Goal: Information Seeking & Learning: Learn about a topic

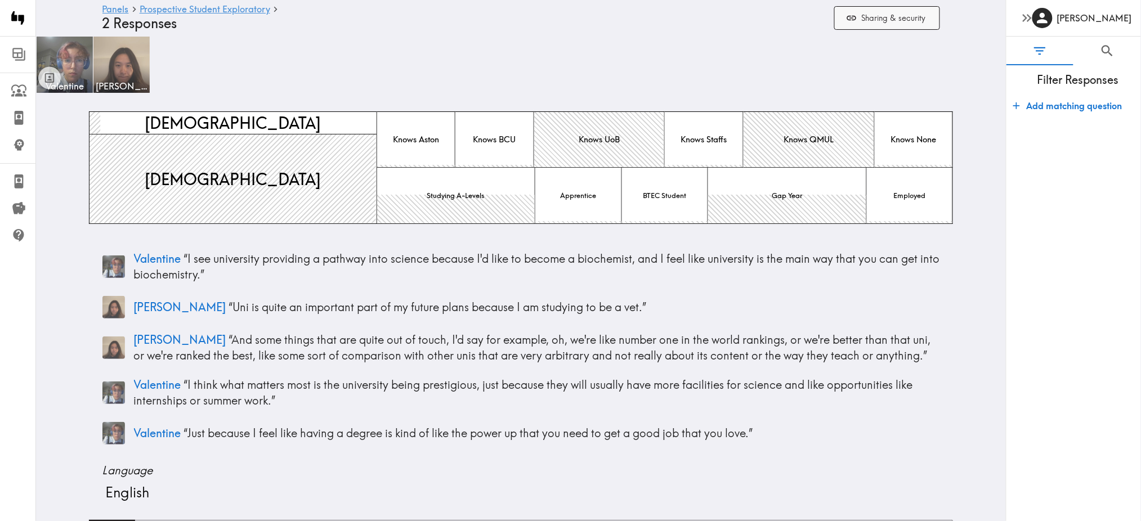
click at [910, 24] on button "Sharing & security" at bounding box center [887, 18] width 106 height 24
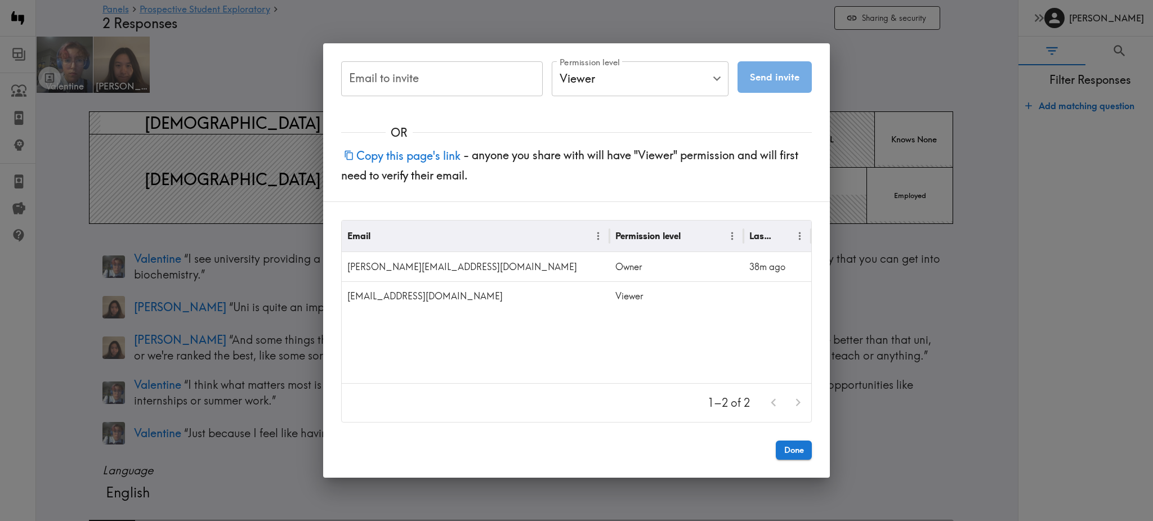
click at [891, 77] on div "Email to invite Email to invite Permission level Viewer Viewer Permission level…" at bounding box center [576, 260] width 1153 height 521
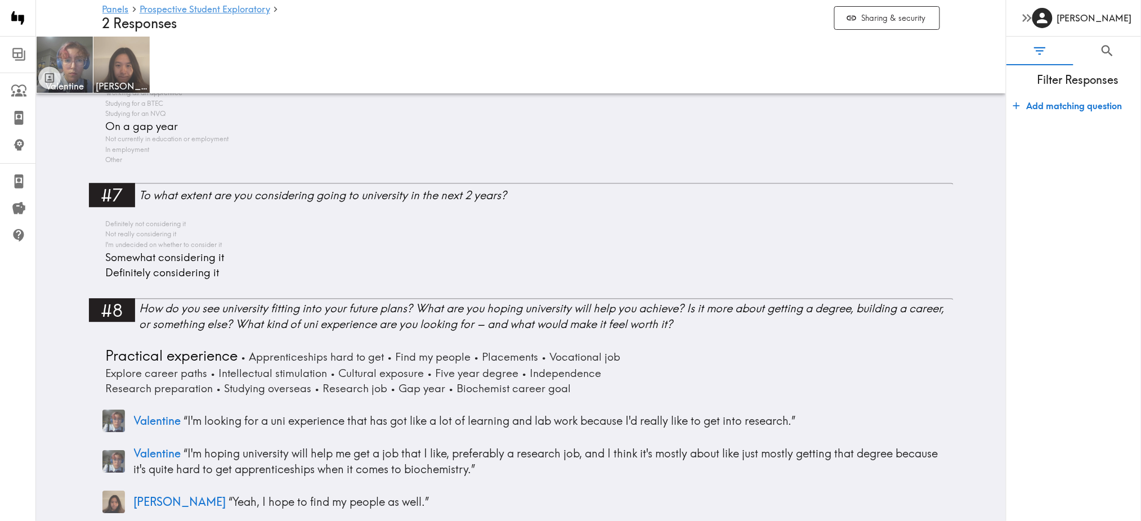
scroll to position [978, 0]
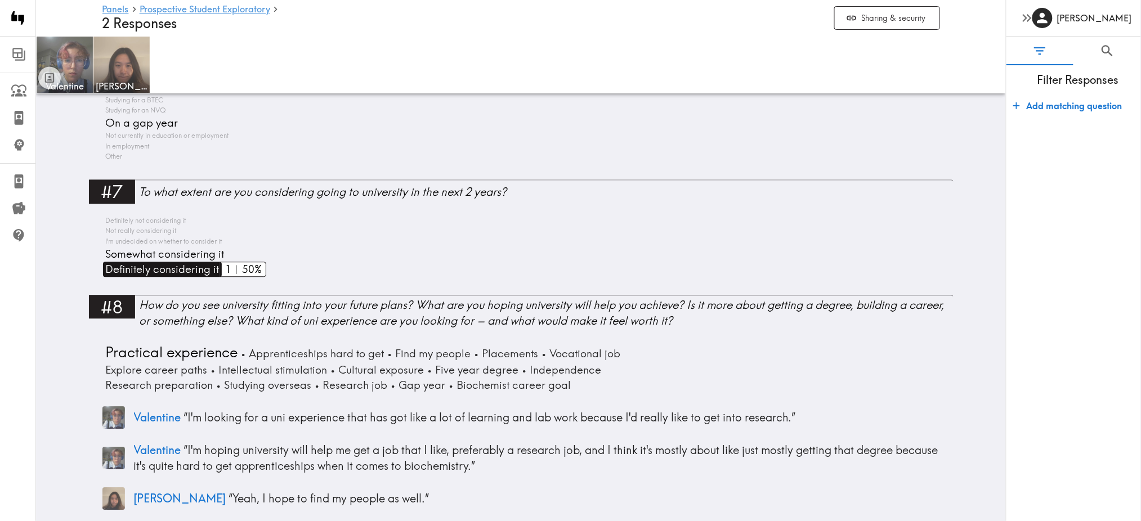
click at [199, 271] on span "Definitely considering it" at bounding box center [161, 269] width 116 height 15
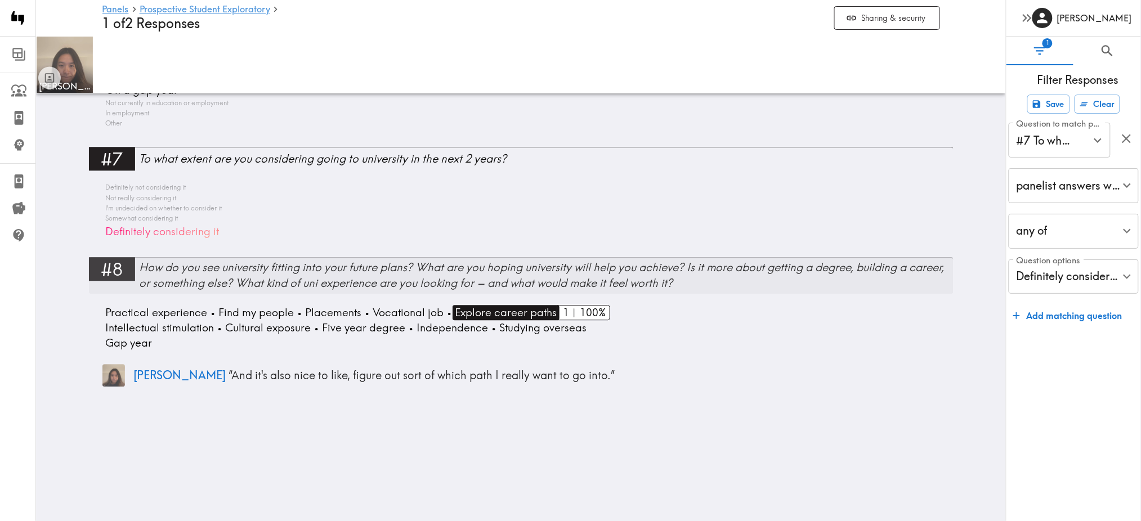
scroll to position [935, 0]
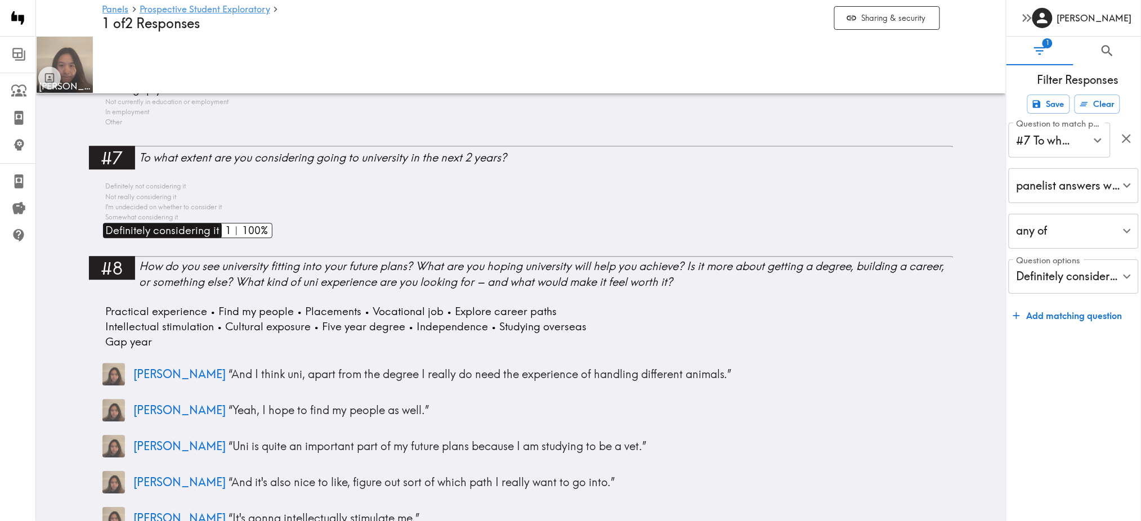
click at [166, 230] on span "Definitely considering it" at bounding box center [161, 230] width 116 height 15
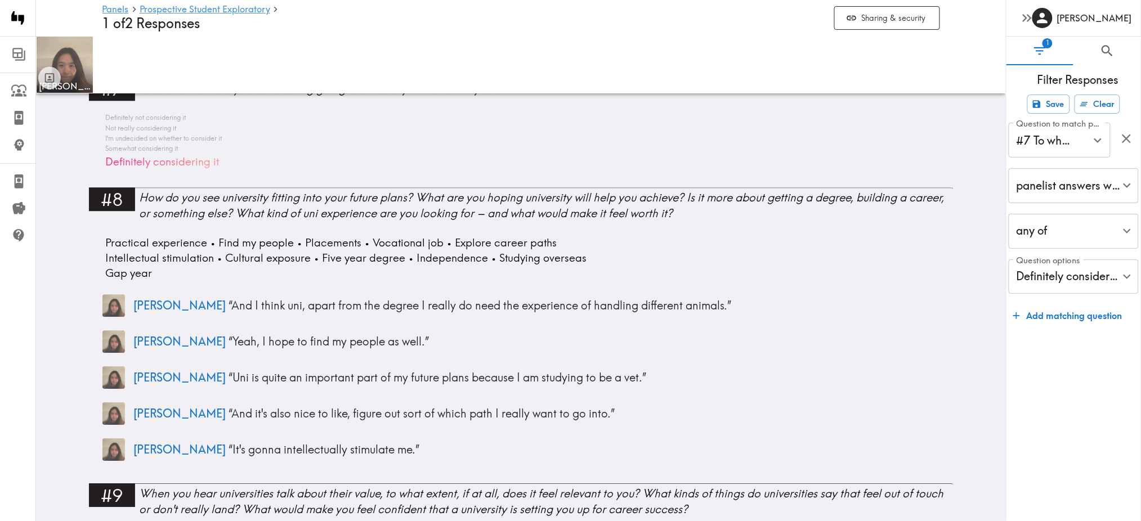
scroll to position [1009, 0]
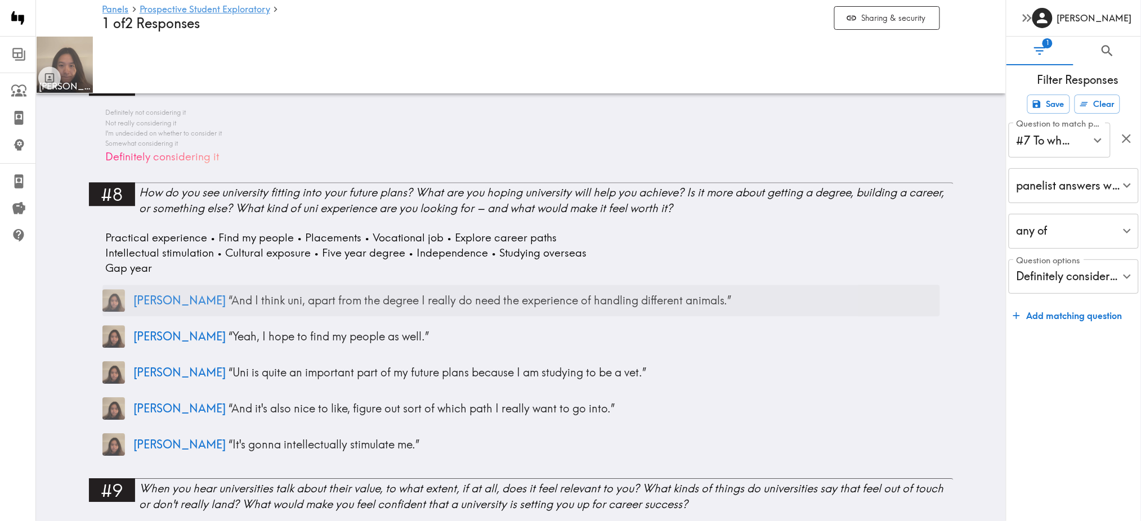
click at [292, 302] on p "Althea “ And I think uni, apart from the degree I really do need the experience…" at bounding box center [537, 301] width 806 height 16
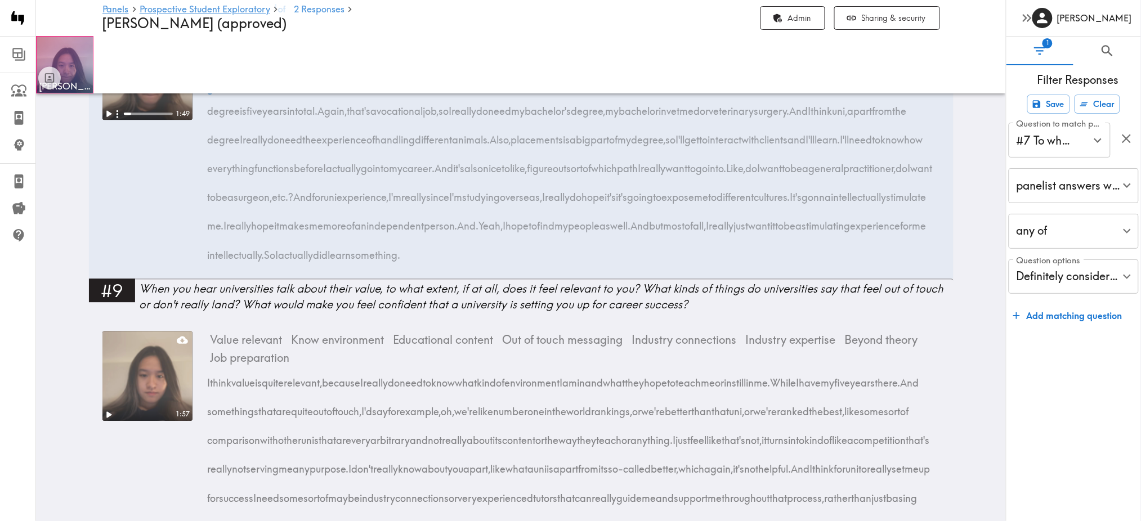
scroll to position [889, 0]
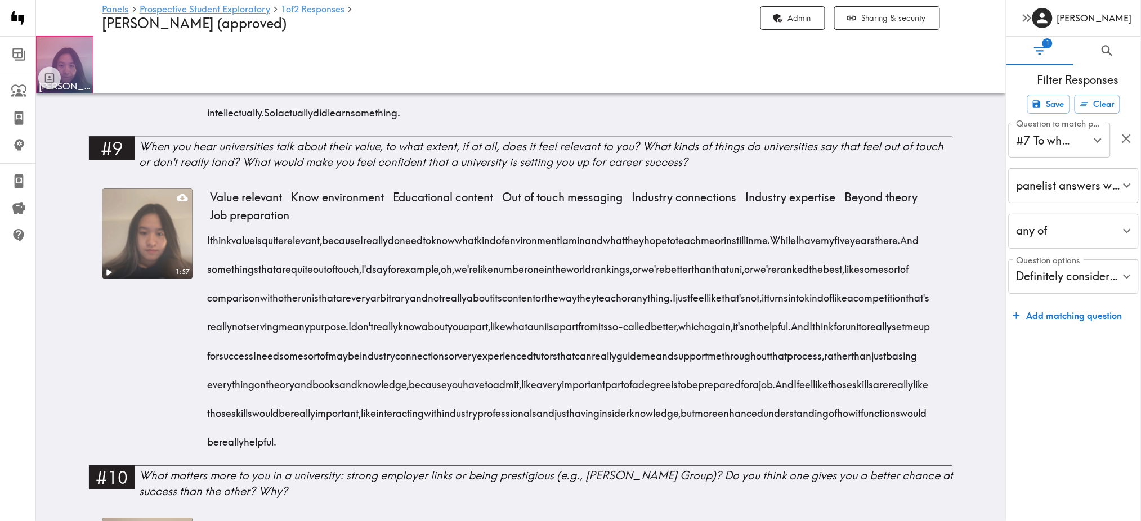
scroll to position [1670, 0]
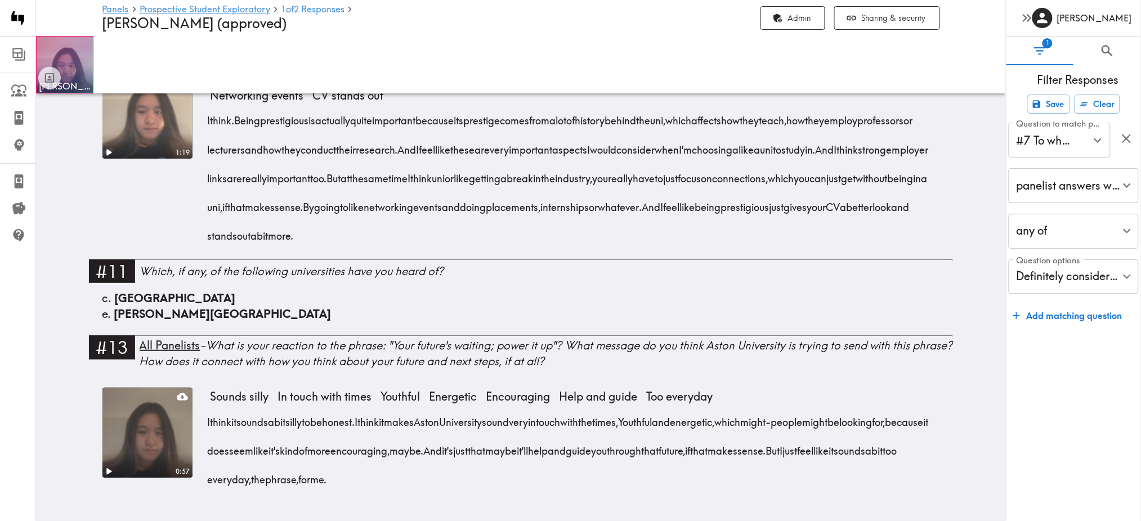
click at [141, 446] on video at bounding box center [147, 433] width 95 height 95
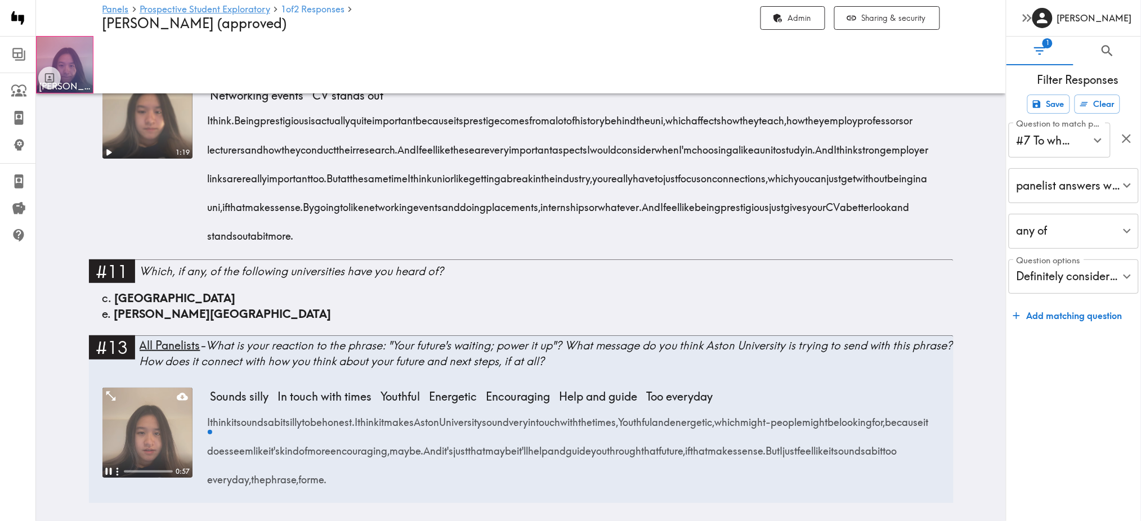
click at [142, 433] on video at bounding box center [147, 433] width 90 height 90
click at [103, 389] on icon "Expand" at bounding box center [110, 396] width 15 height 15
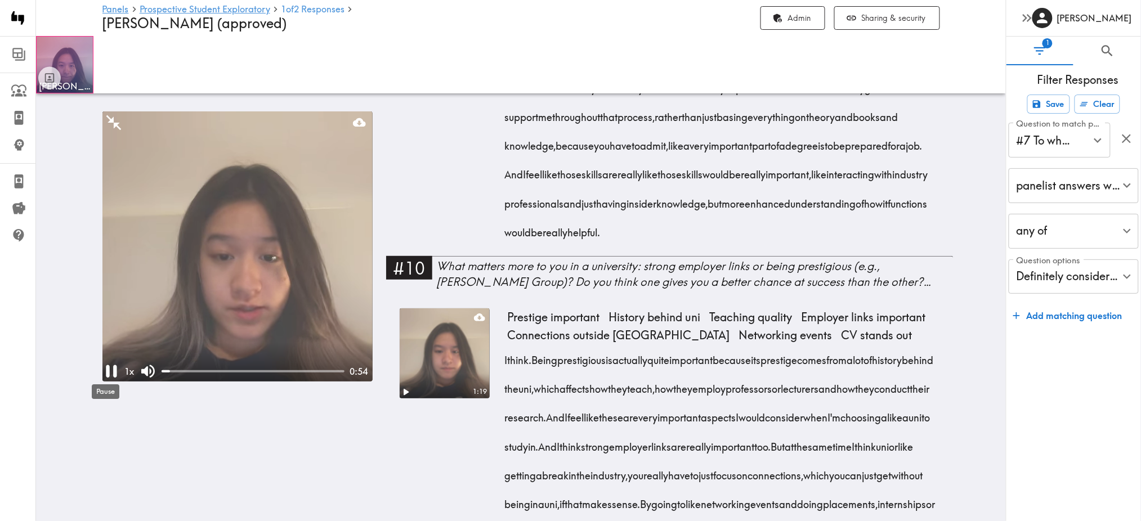
click at [106, 371] on icon "Pause" at bounding box center [111, 371] width 11 height 12
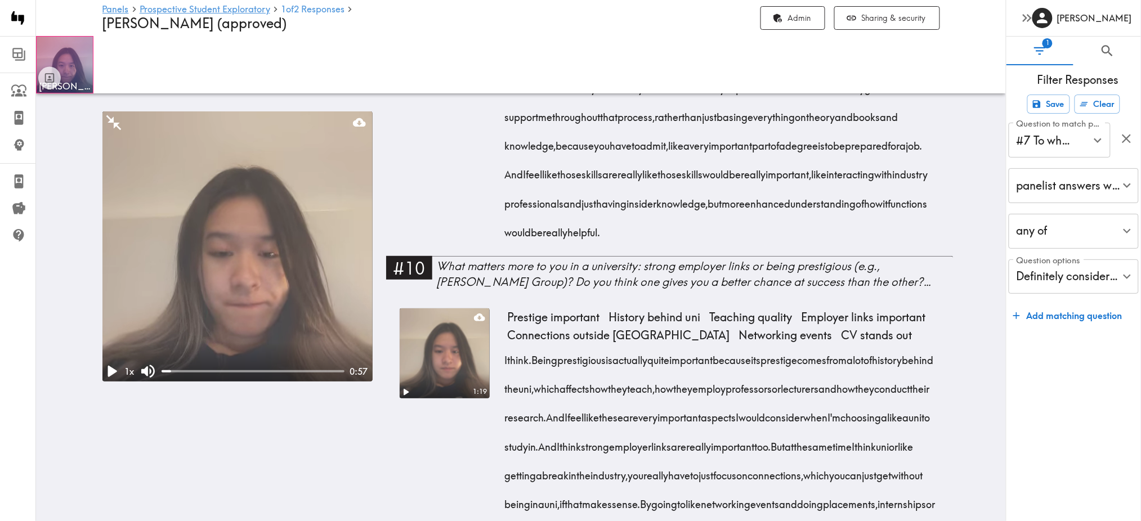
click at [175, 213] on video at bounding box center [237, 246] width 270 height 270
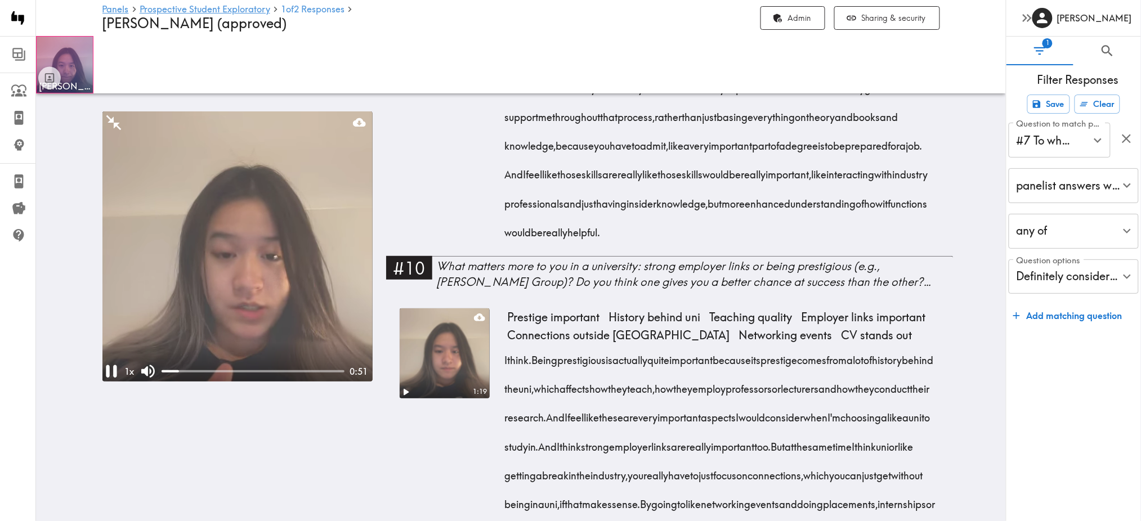
click at [175, 213] on video at bounding box center [237, 246] width 270 height 270
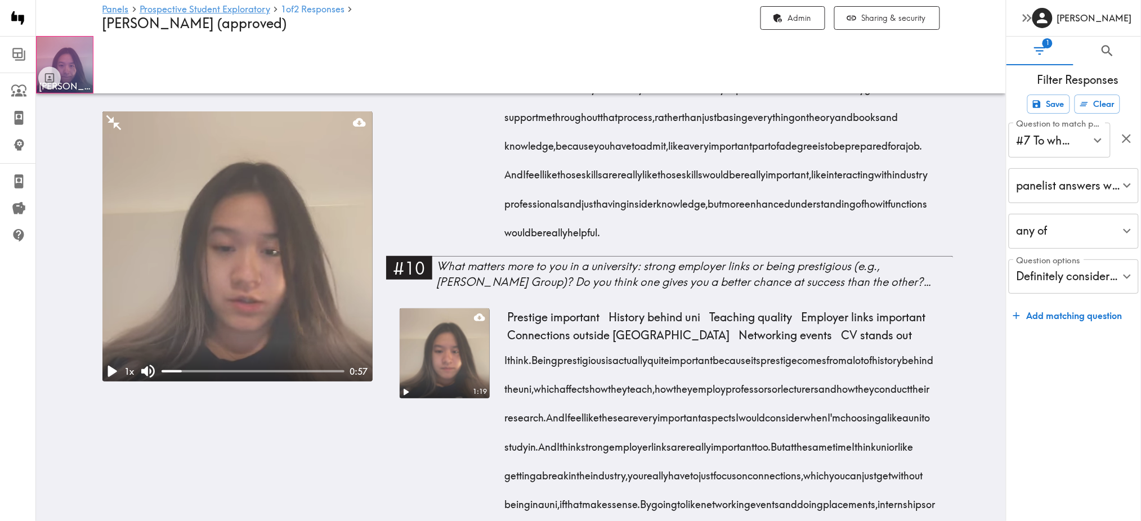
click at [298, 255] on video at bounding box center [237, 246] width 270 height 270
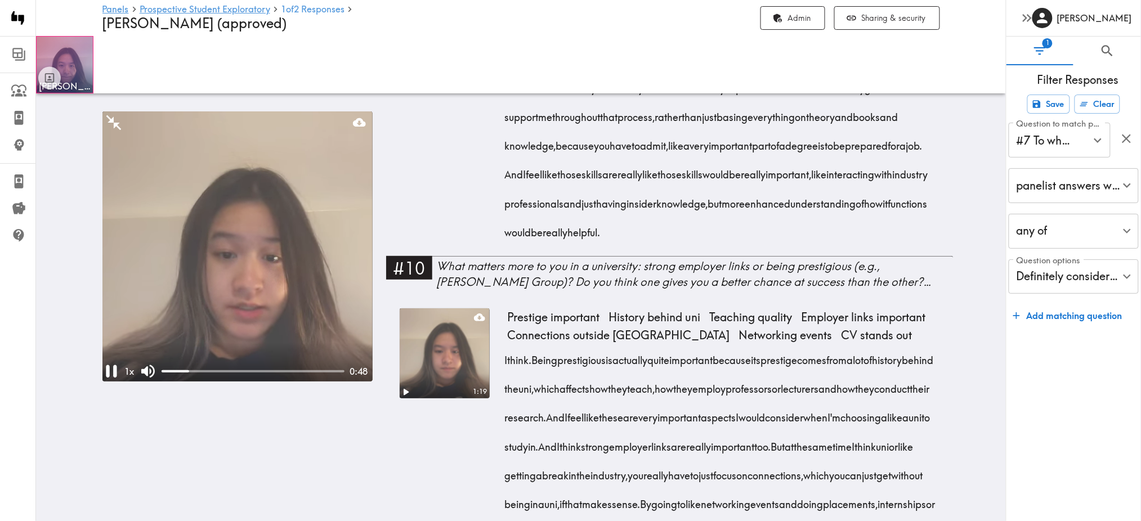
click at [298, 255] on video at bounding box center [237, 246] width 270 height 270
click at [213, 241] on video at bounding box center [237, 246] width 270 height 270
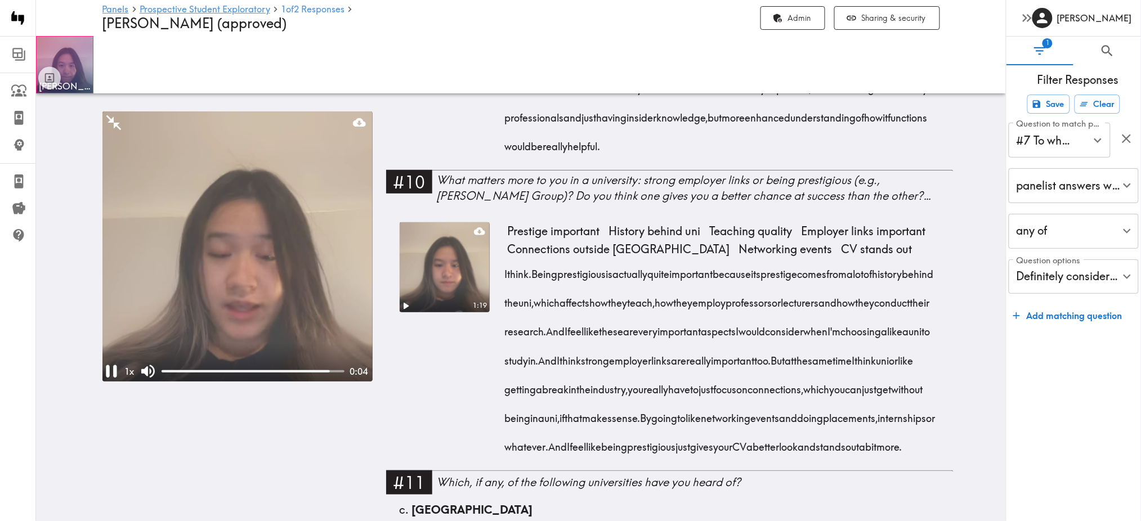
scroll to position [1768, 0]
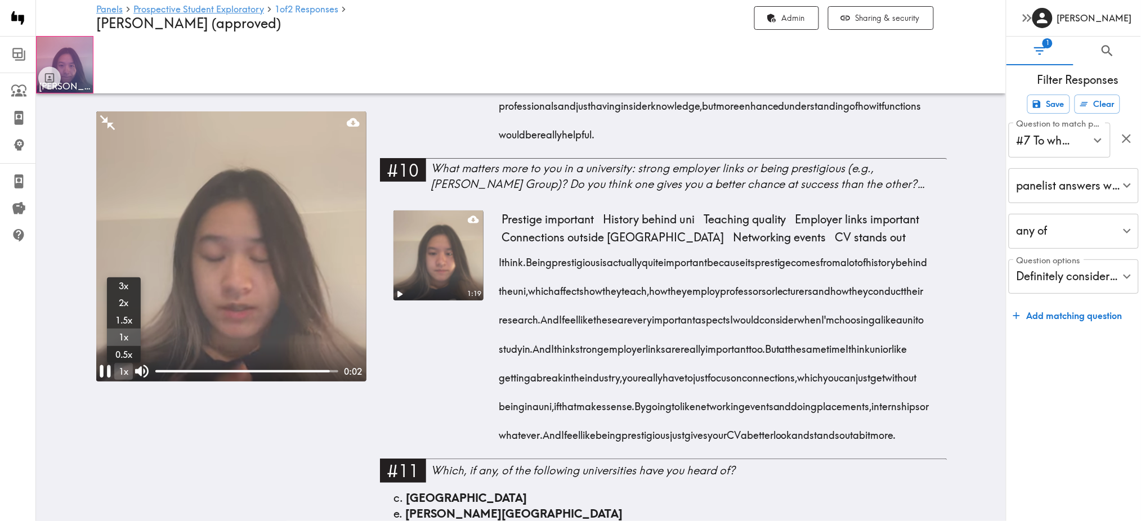
click at [124, 370] on div "1 x" at bounding box center [123, 371] width 19 height 17
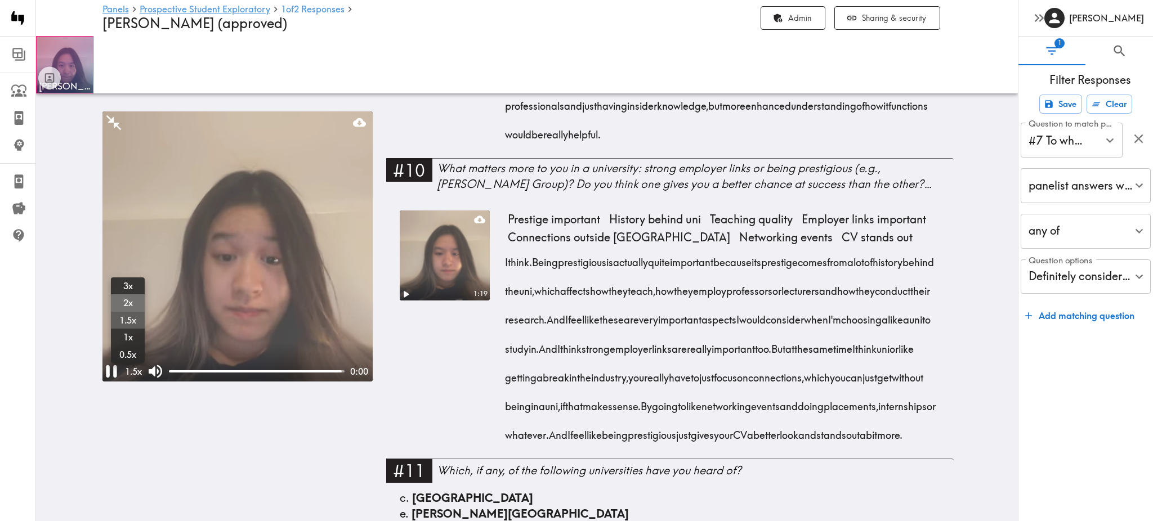
click at [129, 309] on span "2x" at bounding box center [127, 303] width 25 height 12
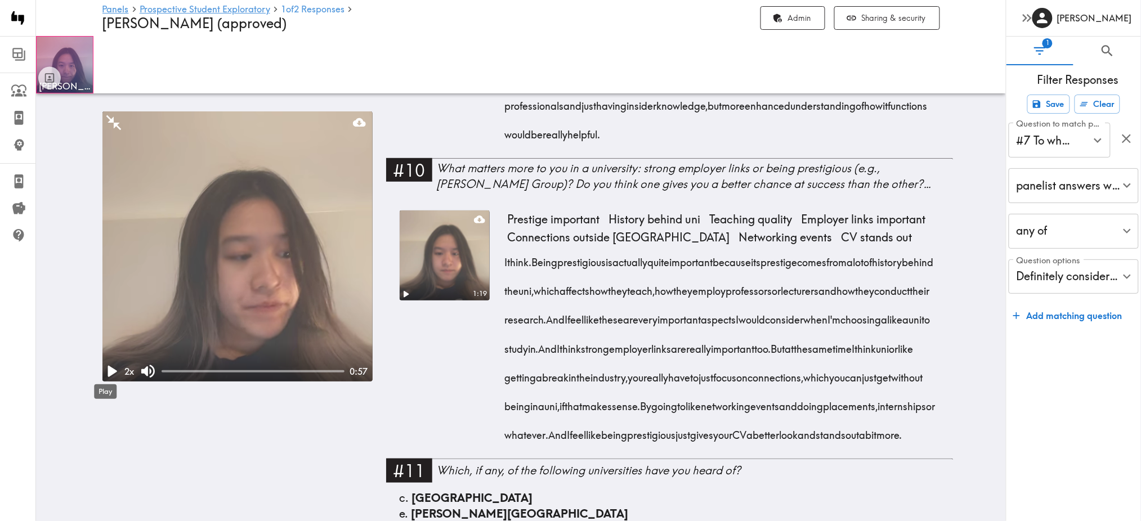
click at [101, 371] on icon "Play" at bounding box center [110, 371] width 21 height 21
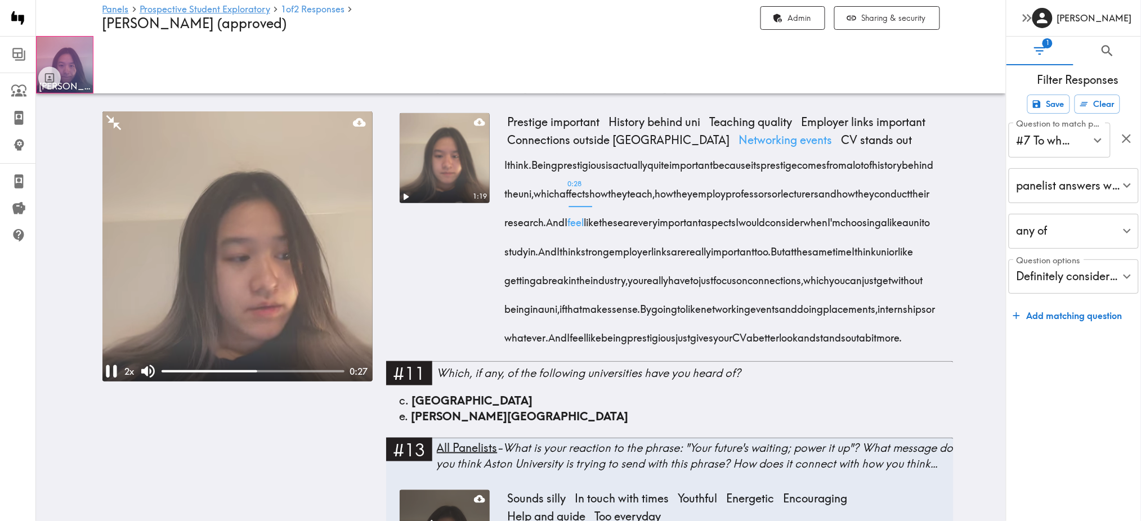
scroll to position [1867, 0]
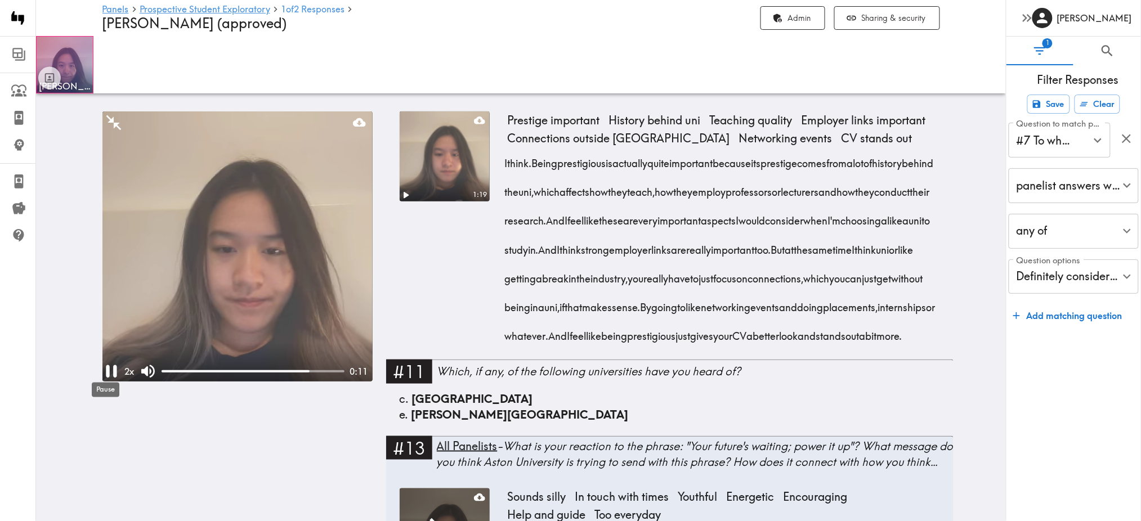
click at [105, 377] on div "Pause" at bounding box center [106, 387] width 30 height 24
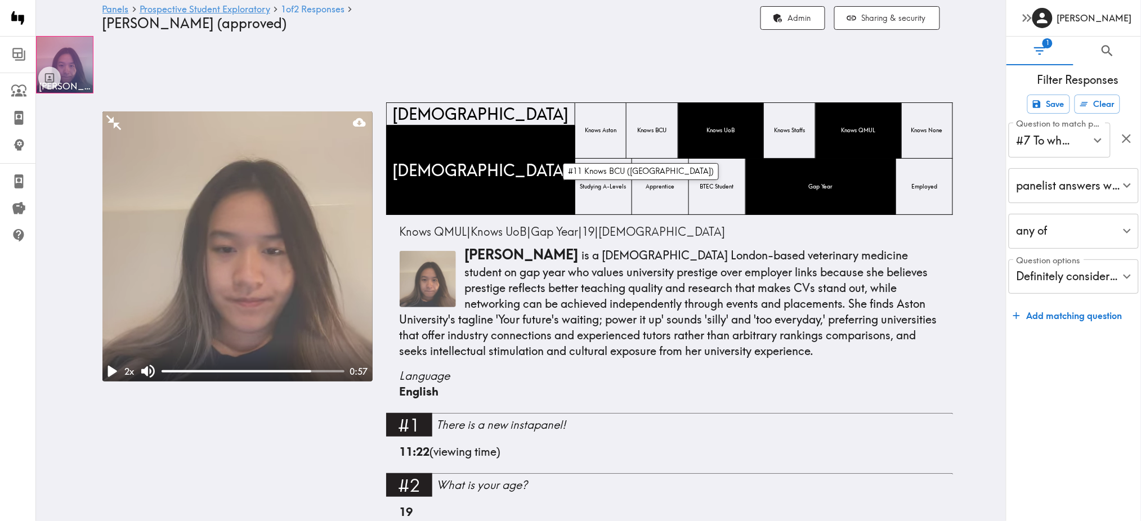
scroll to position [0, 0]
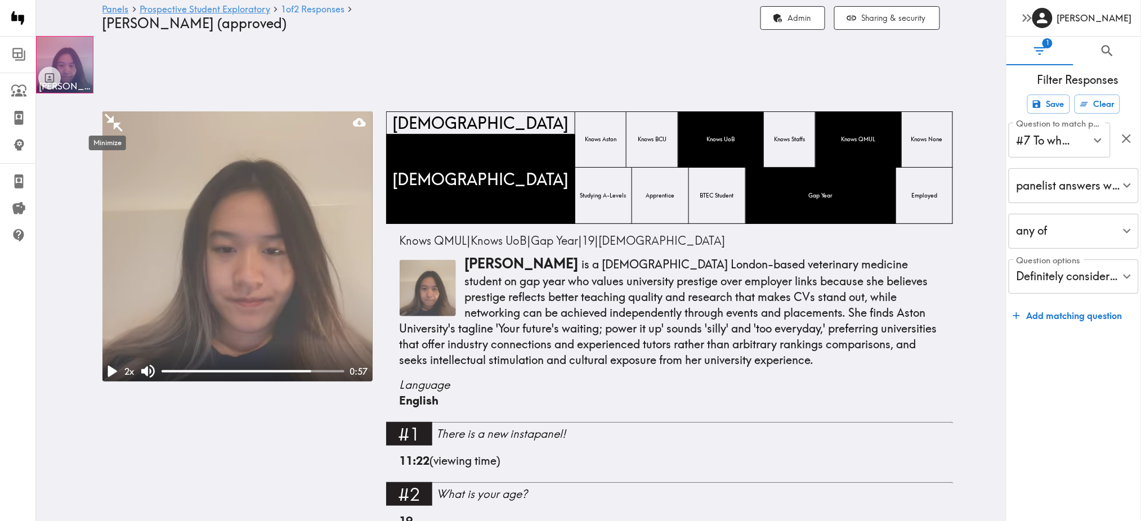
click at [110, 123] on icon "Minimize" at bounding box center [114, 123] width 18 height 18
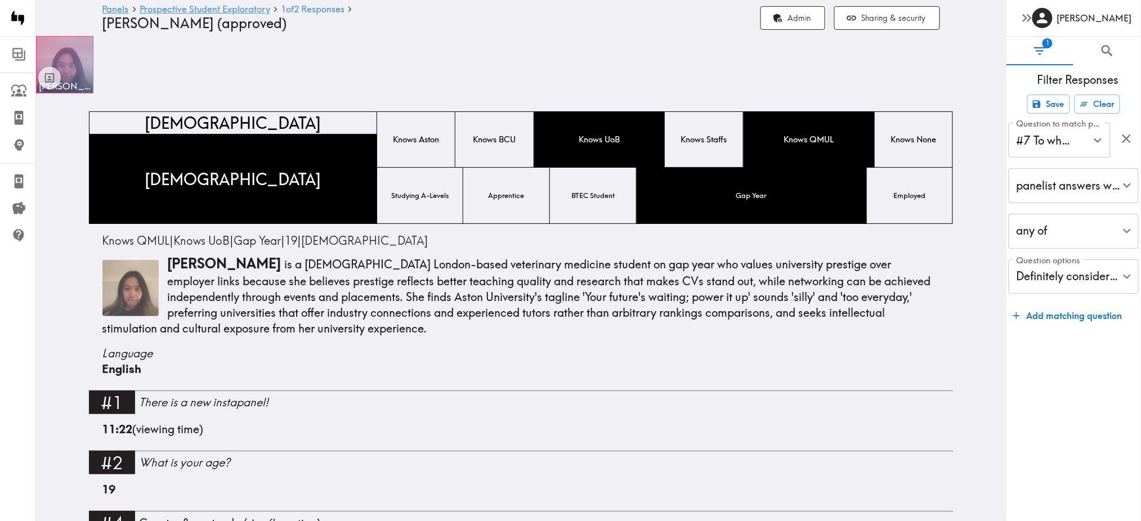
click at [79, 51] on div at bounding box center [65, 65] width 56 height 56
click at [52, 72] on div "Toggle between responses and questions" at bounding box center [49, 78] width 13 height 19
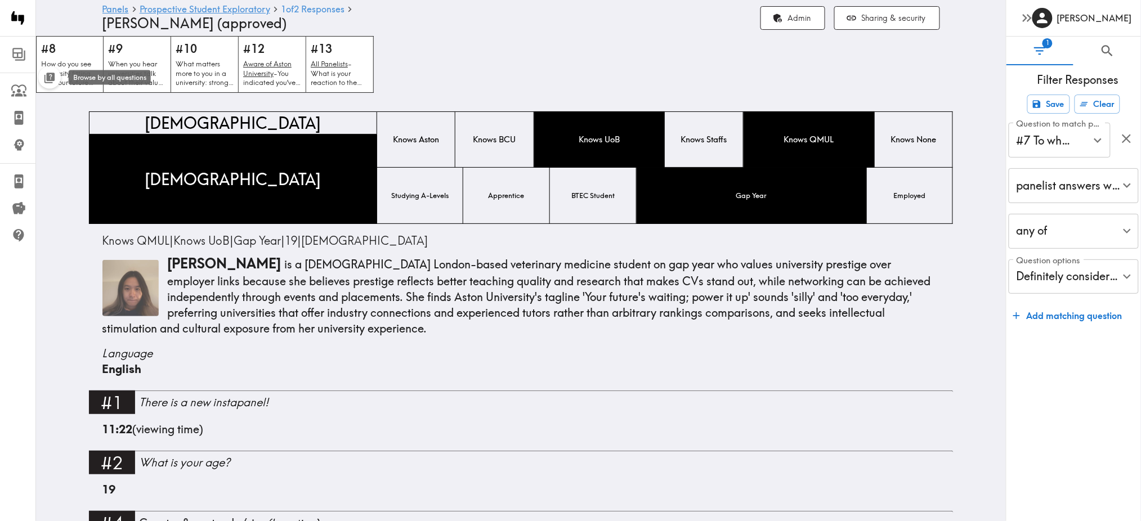
click at [52, 75] on icon "Toggle between responses and questions" at bounding box center [50, 77] width 8 height 8
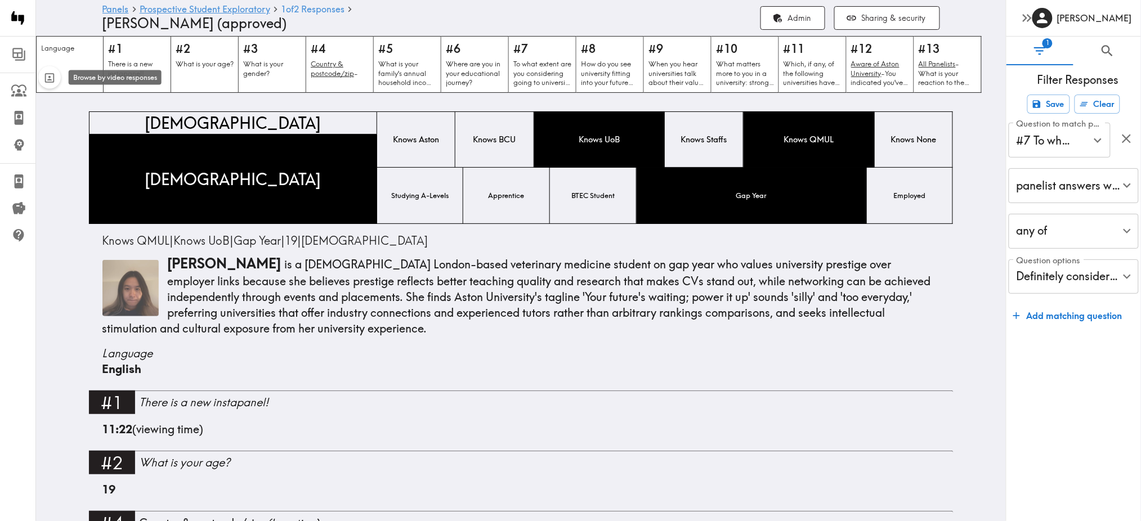
click at [52, 75] on icon "Toggle between responses and questions" at bounding box center [49, 77] width 13 height 13
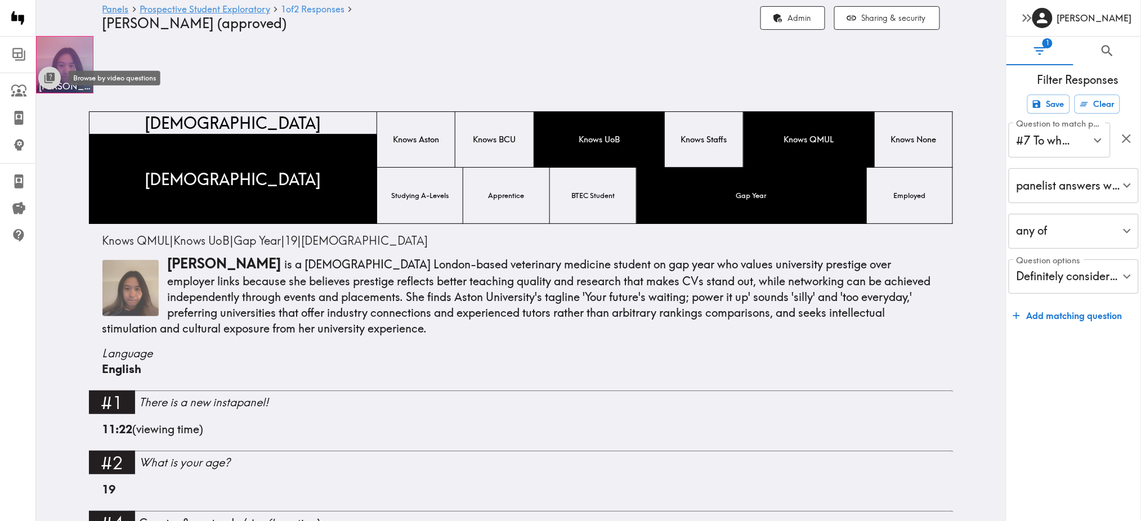
click at [52, 75] on icon "Toggle between responses and questions" at bounding box center [50, 77] width 8 height 8
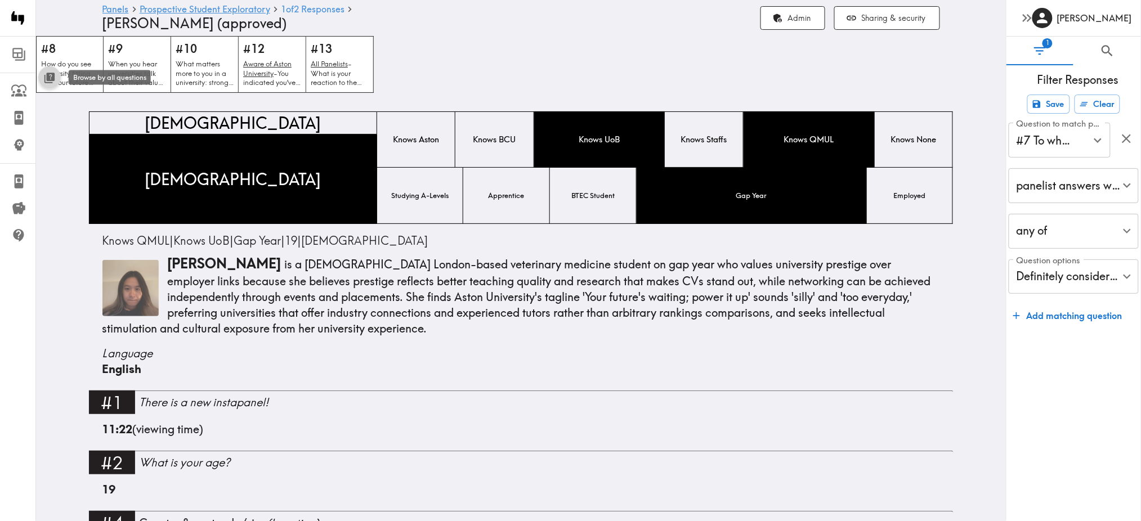
click at [52, 75] on icon "Toggle between responses and questions" at bounding box center [50, 77] width 8 height 8
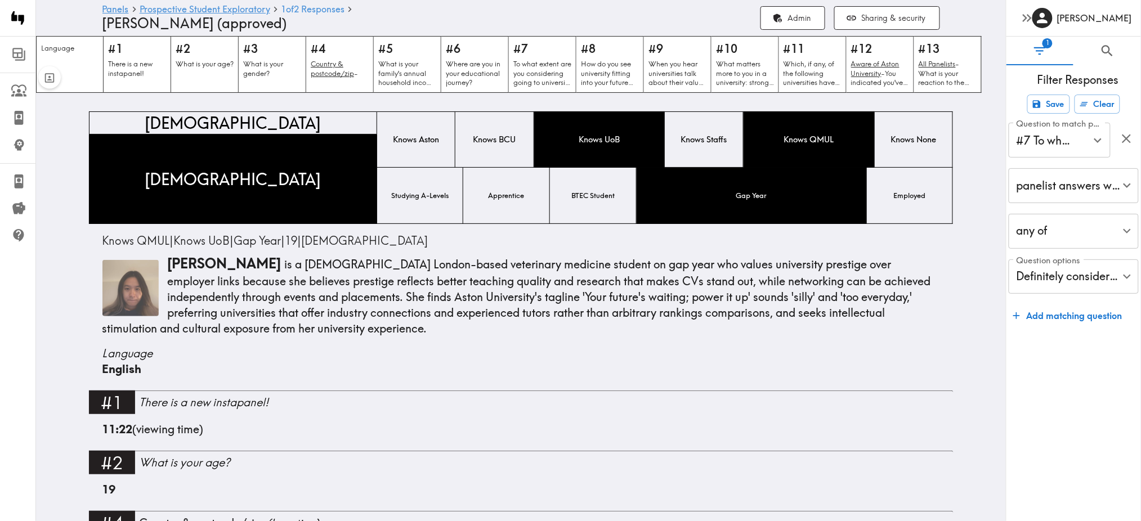
click at [58, 52] on div at bounding box center [49, 64] width 23 height 49
click at [54, 77] on icon "Toggle between responses and questions" at bounding box center [49, 78] width 10 height 10
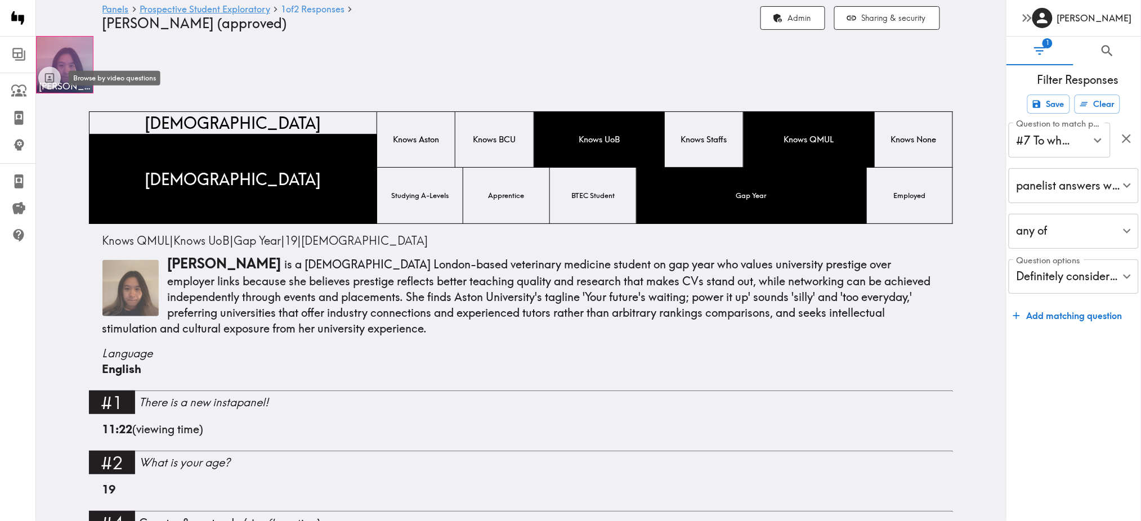
click at [74, 63] on div at bounding box center [65, 65] width 56 height 56
click at [69, 75] on div at bounding box center [65, 65] width 56 height 56
drag, startPoint x: 69, startPoint y: 74, endPoint x: 61, endPoint y: 75, distance: 8.0
click at [61, 75] on div "[PERSON_NAME]" at bounding box center [521, 64] width 970 height 57
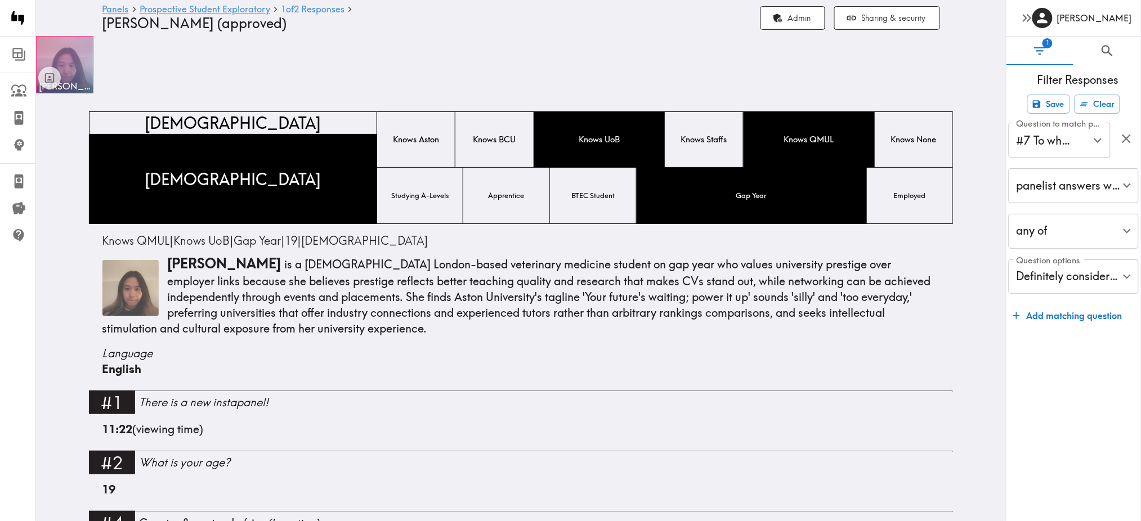
click at [82, 90] on span "[PERSON_NAME]" at bounding box center [65, 86] width 52 height 12
click at [132, 287] on img at bounding box center [130, 288] width 56 height 56
click at [67, 51] on div at bounding box center [65, 65] width 56 height 56
click at [58, 49] on div at bounding box center [49, 65] width 23 height 49
click at [50, 91] on icon "Toggle between responses and questions" at bounding box center [49, 97] width 13 height 13
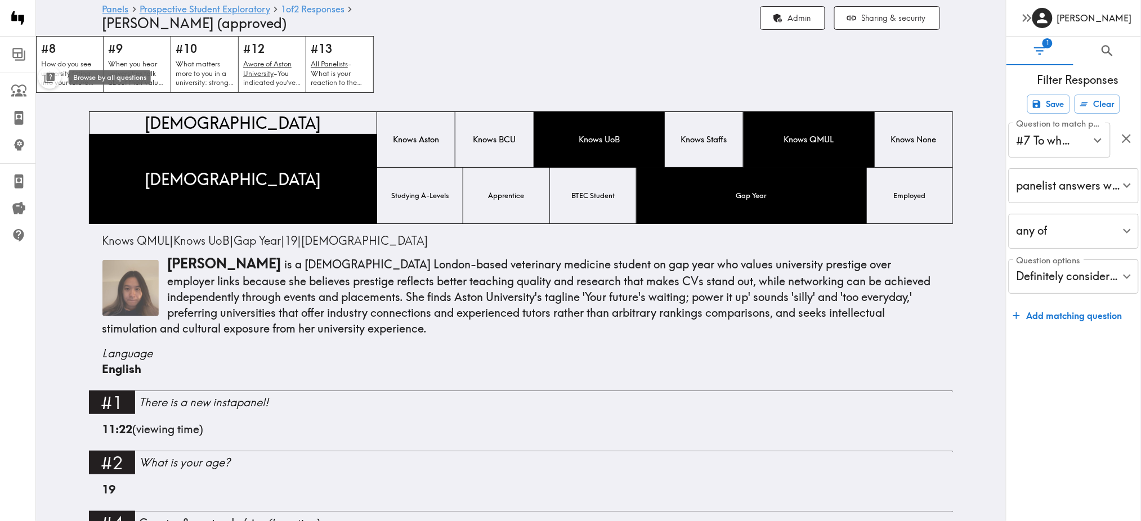
click at [48, 92] on icon "Toggle between responses and questions" at bounding box center [50, 96] width 8 height 8
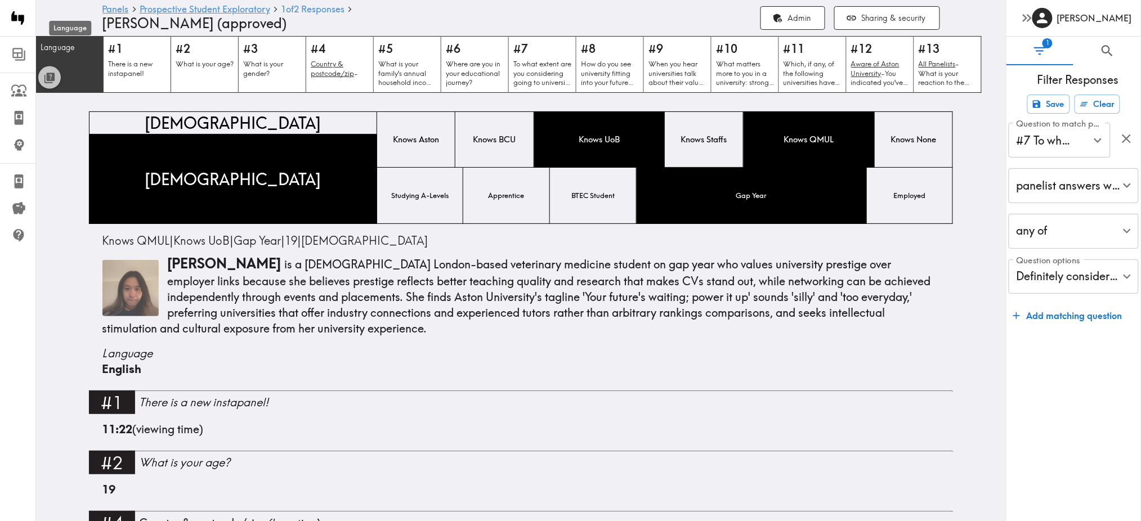
click at [73, 51] on p "Language" at bounding box center [70, 48] width 59 height 10
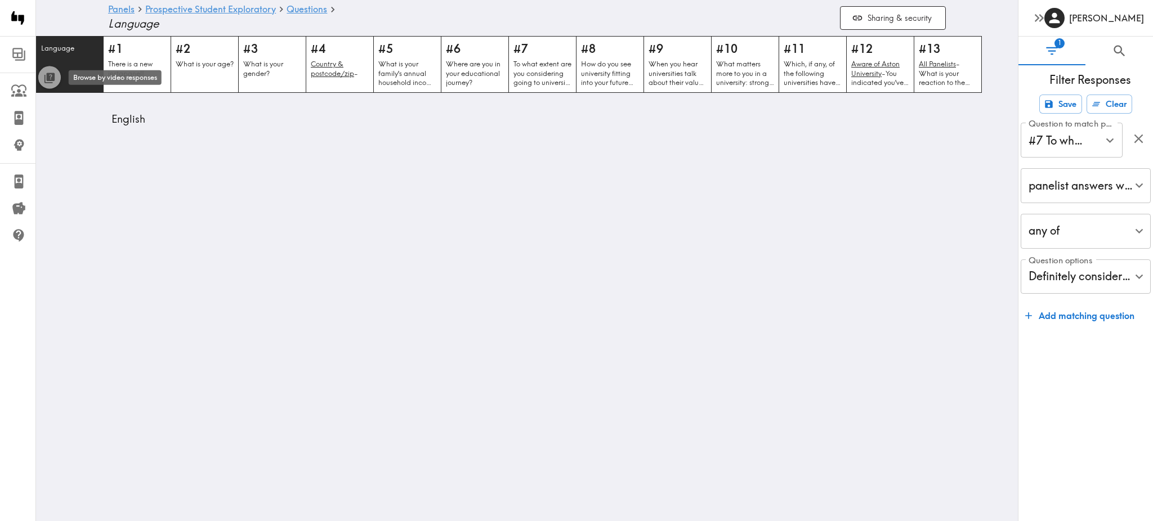
click at [51, 92] on icon "Toggle between responses and questions" at bounding box center [49, 97] width 10 height 10
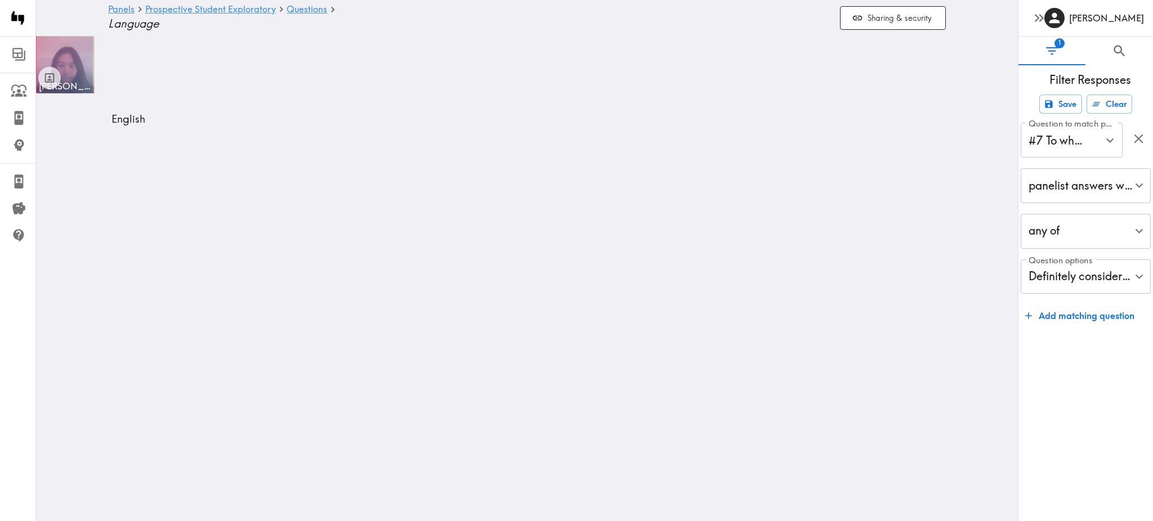
click at [70, 54] on div at bounding box center [65, 65] width 56 height 56
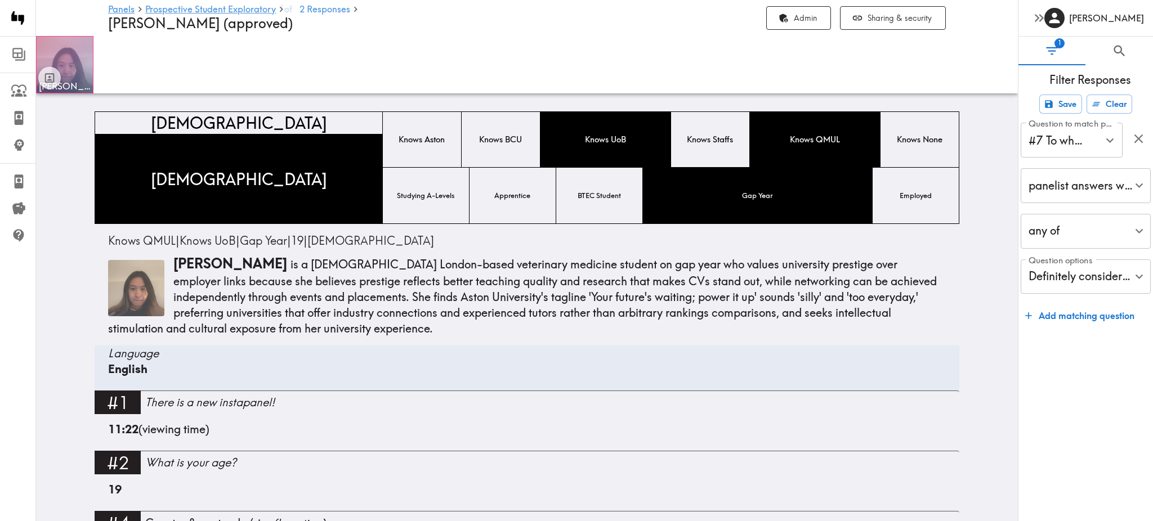
click at [70, 54] on div at bounding box center [65, 65] width 56 height 56
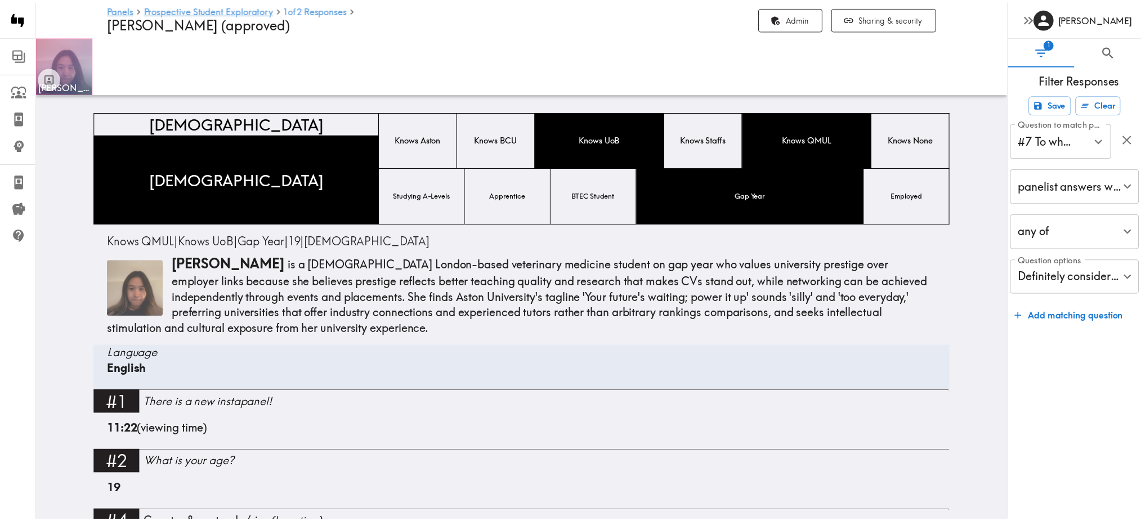
scroll to position [247, 0]
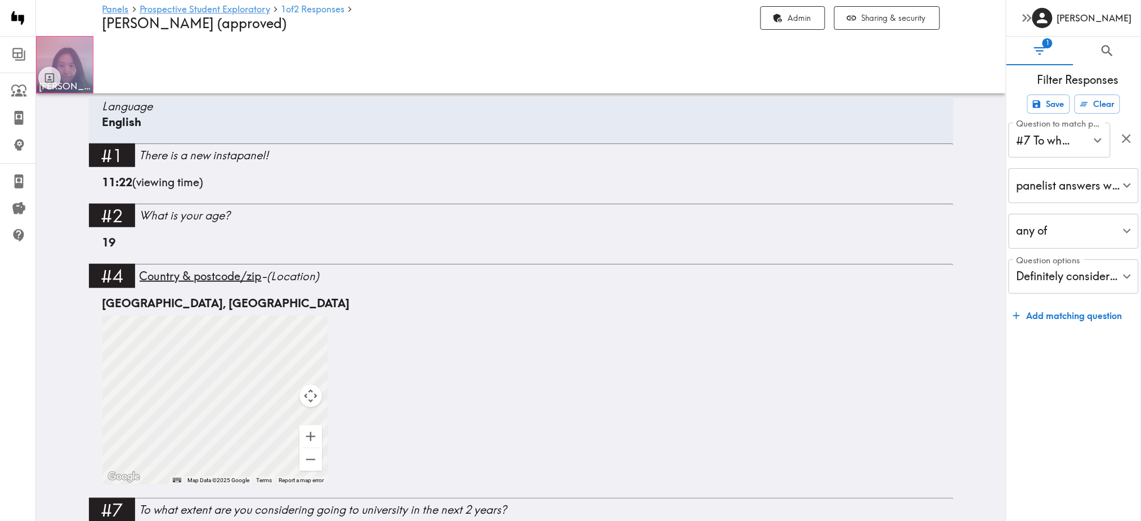
click at [70, 54] on div at bounding box center [65, 65] width 56 height 56
click at [79, 61] on div at bounding box center [65, 65] width 56 height 56
click at [294, 9] on span "1 1 1 of" at bounding box center [287, 9] width 13 height 9
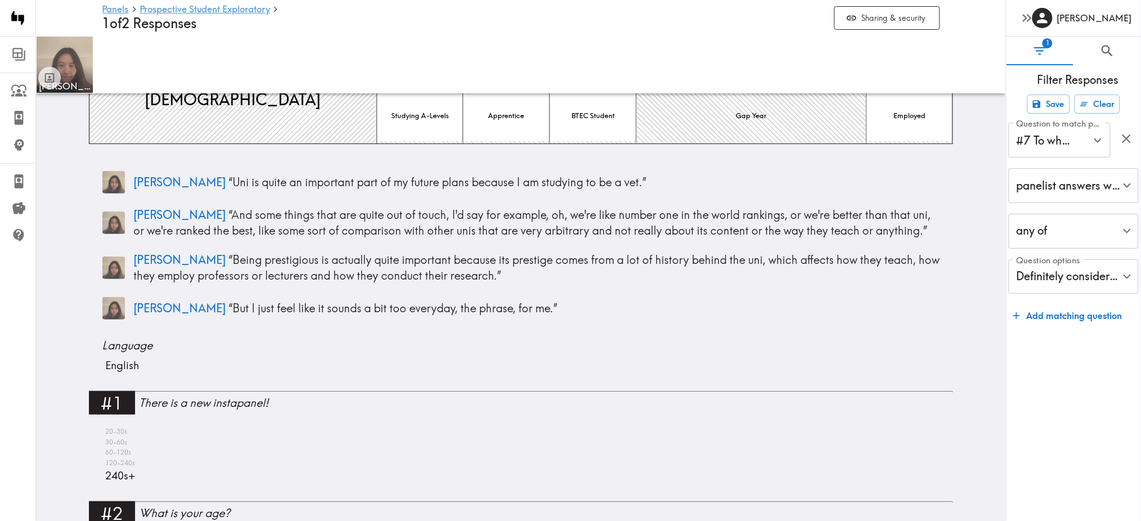
scroll to position [77, 0]
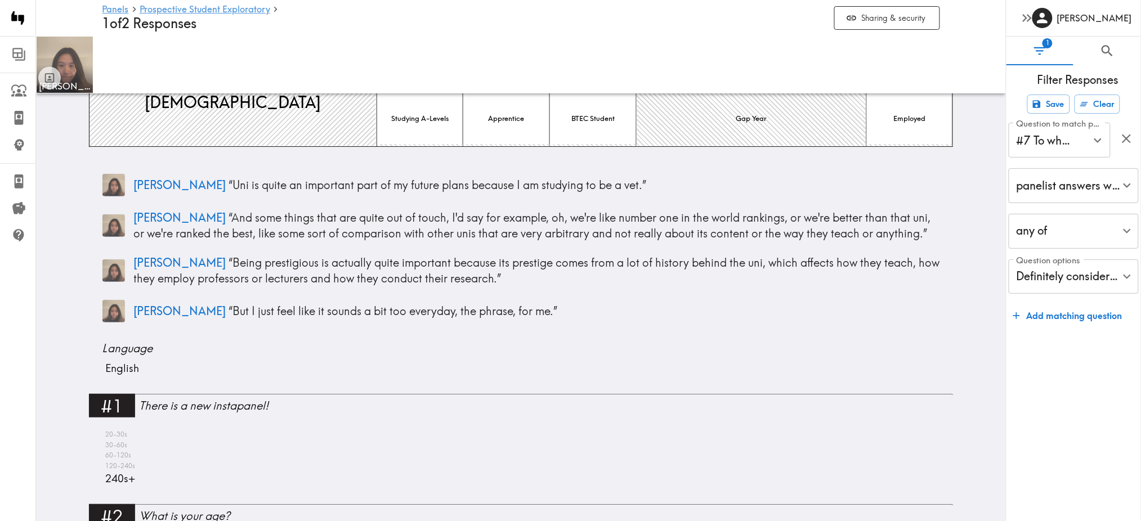
click at [154, 27] on span "2 Responses" at bounding box center [159, 23] width 75 height 16
click at [49, 75] on icon "Toggle between responses and questions" at bounding box center [50, 77] width 8 height 8
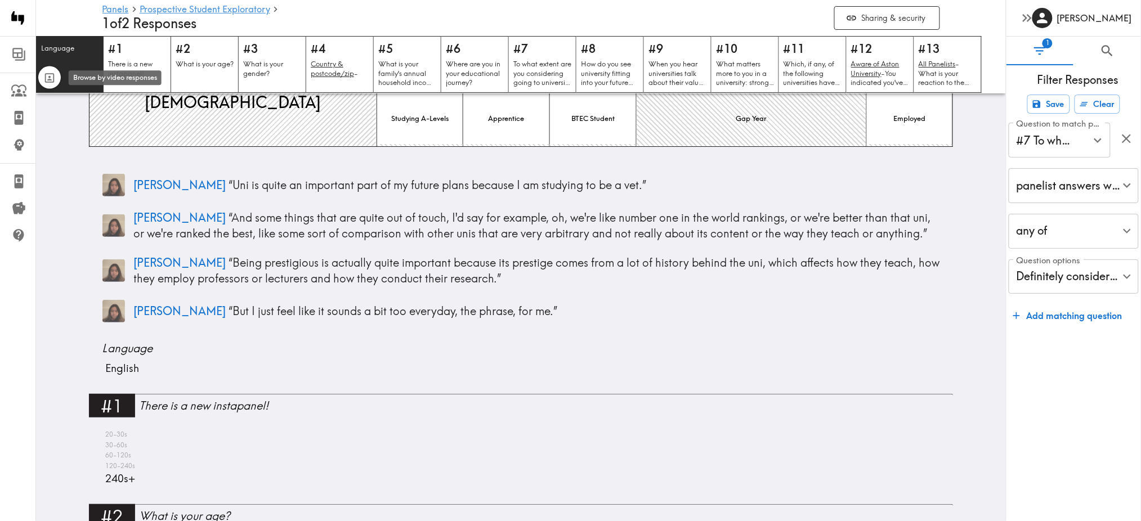
click at [49, 75] on icon "Toggle between responses and questions" at bounding box center [49, 77] width 13 height 13
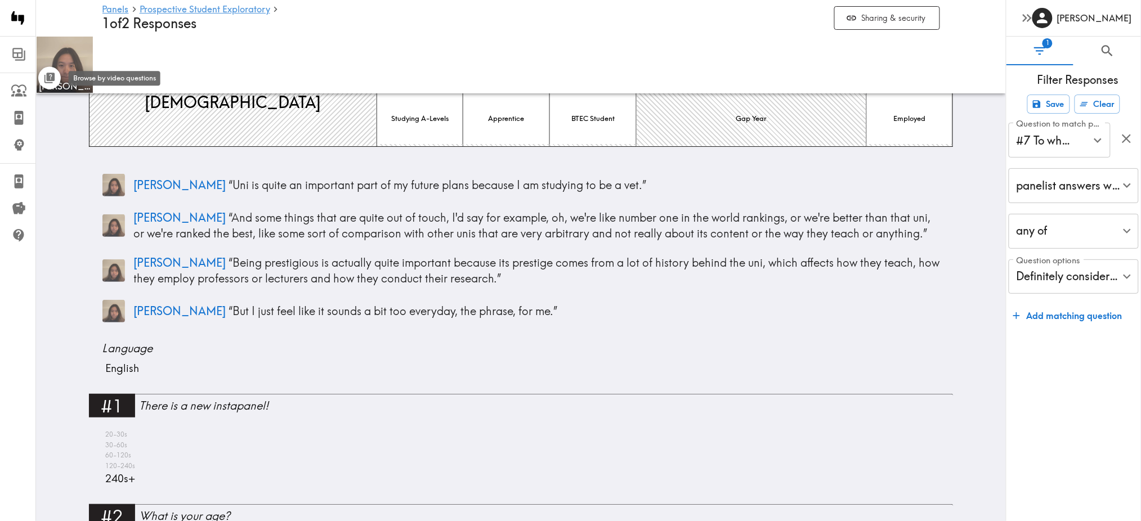
click at [49, 75] on icon "Toggle between responses and questions" at bounding box center [50, 77] width 8 height 8
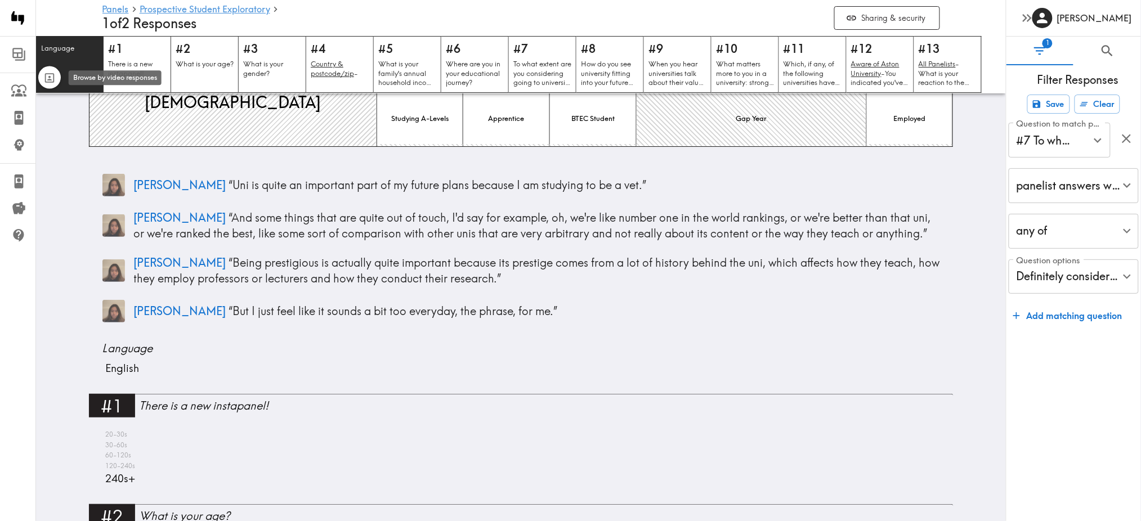
click at [49, 75] on icon "Toggle between responses and questions" at bounding box center [49, 77] width 13 height 13
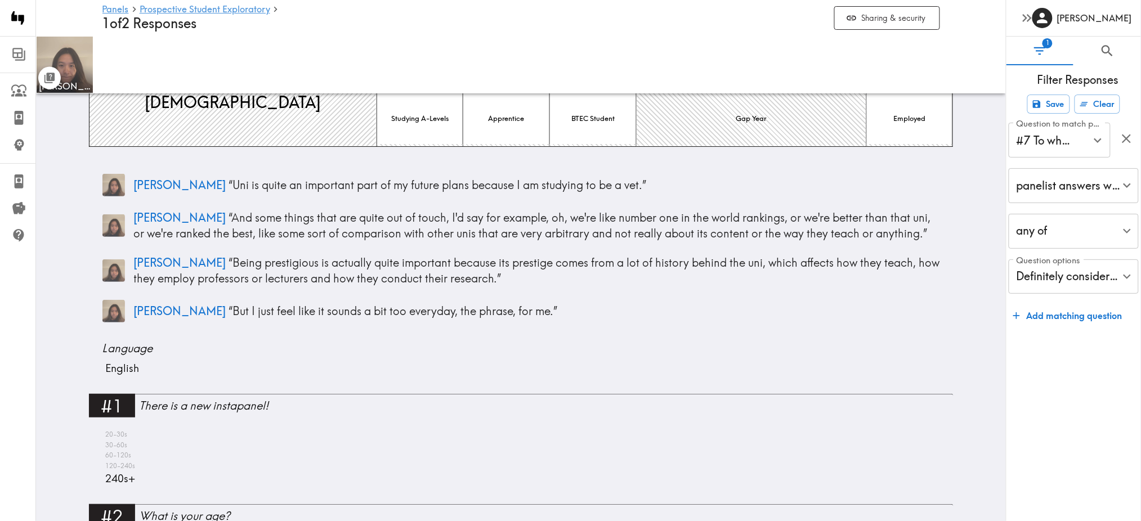
click at [110, 53] on div "[PERSON_NAME]" at bounding box center [521, 64] width 970 height 57
click at [43, 52] on div at bounding box center [49, 65] width 23 height 49
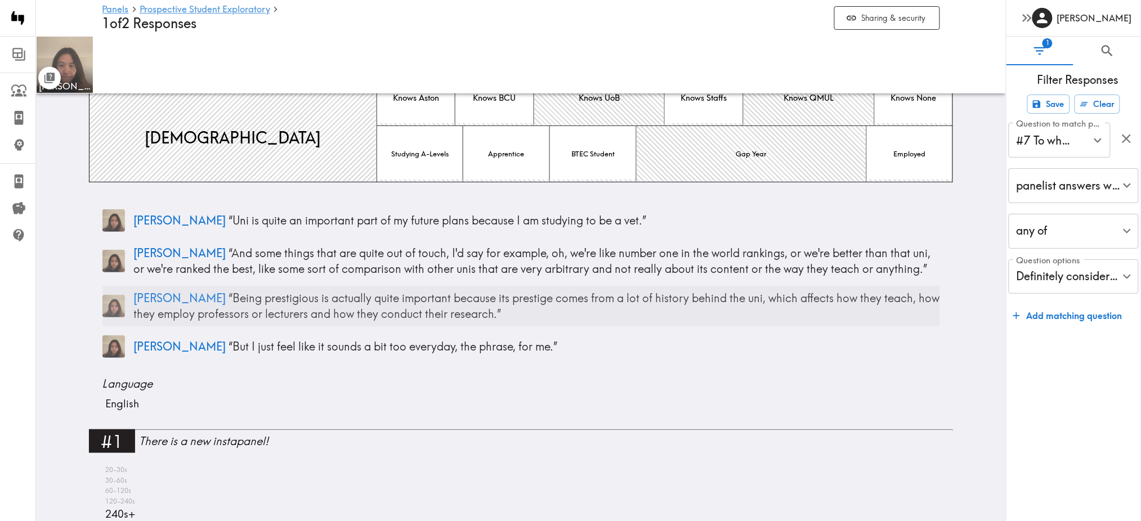
scroll to position [0, 0]
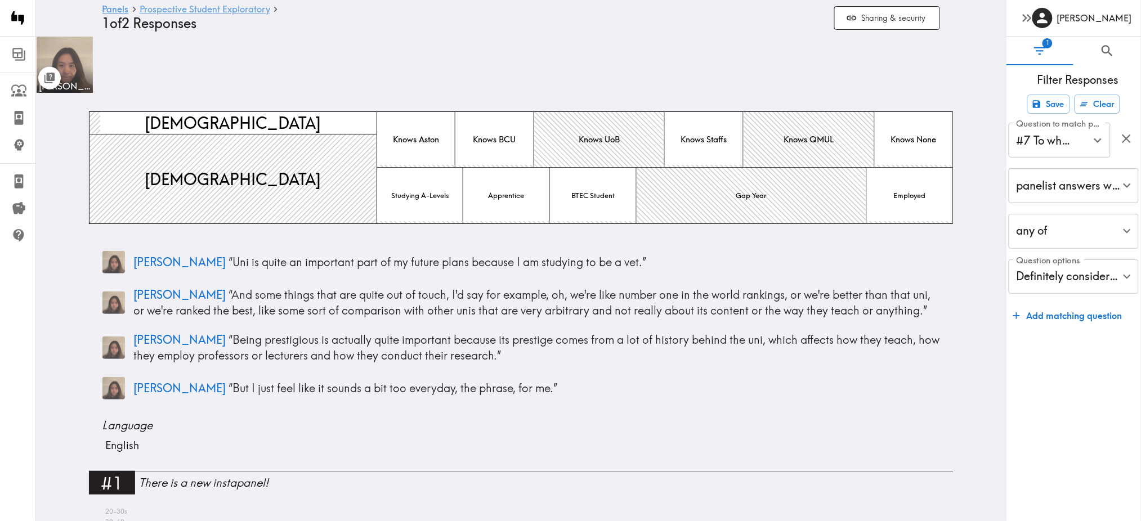
click at [159, 5] on link "Prospective Student Exploratory" at bounding box center [205, 10] width 131 height 11
click at [158, 8] on link "Prospective Student Exploratory" at bounding box center [205, 10] width 131 height 11
click at [1130, 140] on icon "button" at bounding box center [1126, 138] width 15 height 15
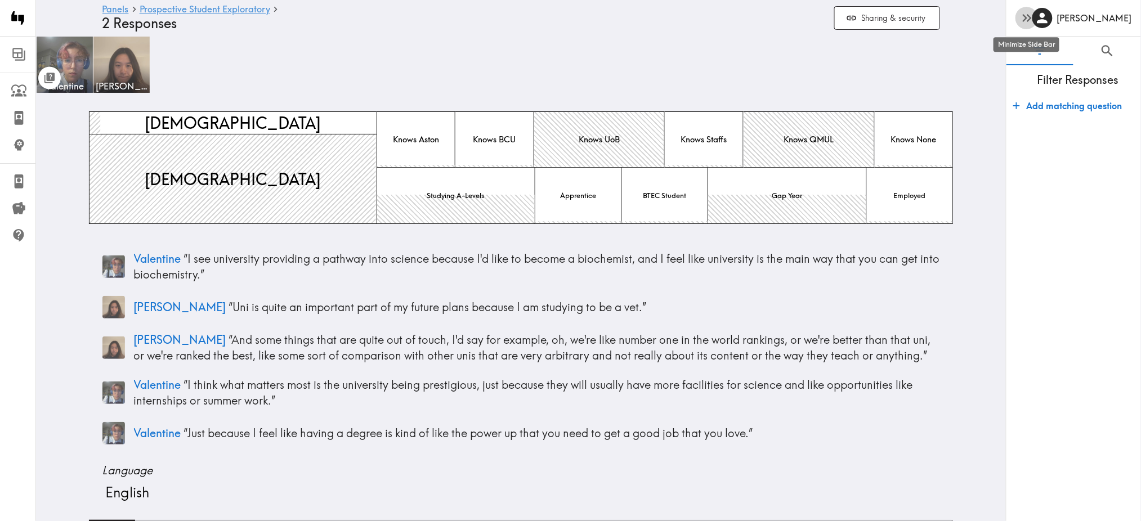
click at [1028, 19] on icon "button" at bounding box center [1026, 17] width 15 height 15
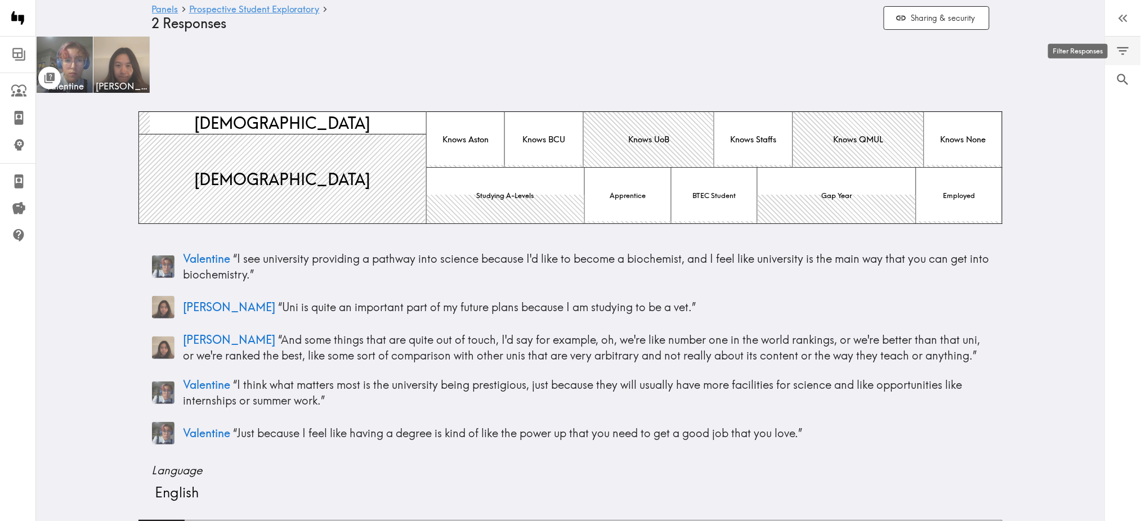
click at [1123, 53] on icon "Filter Responses" at bounding box center [1122, 50] width 15 height 15
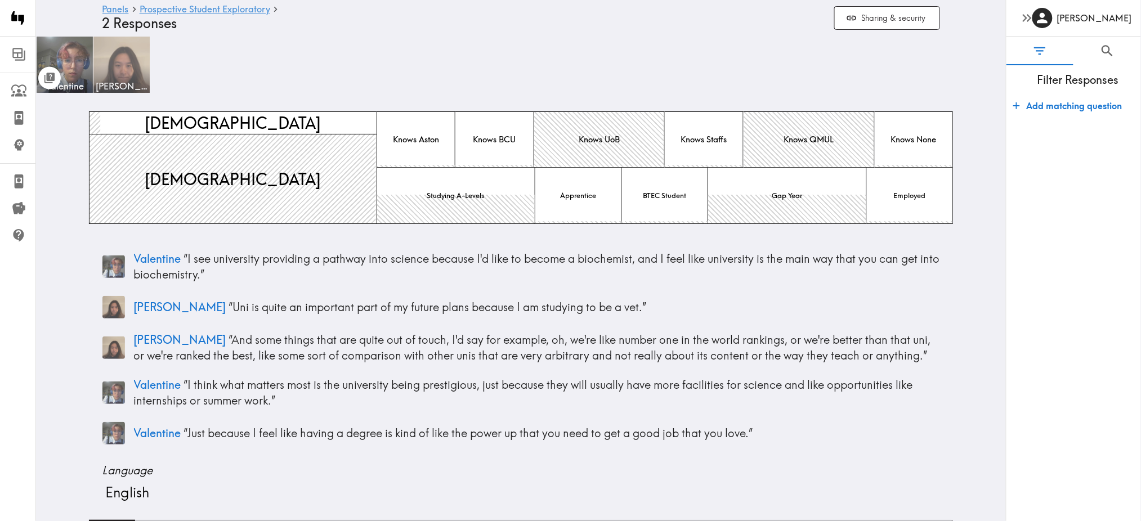
click at [111, 57] on img at bounding box center [121, 64] width 59 height 59
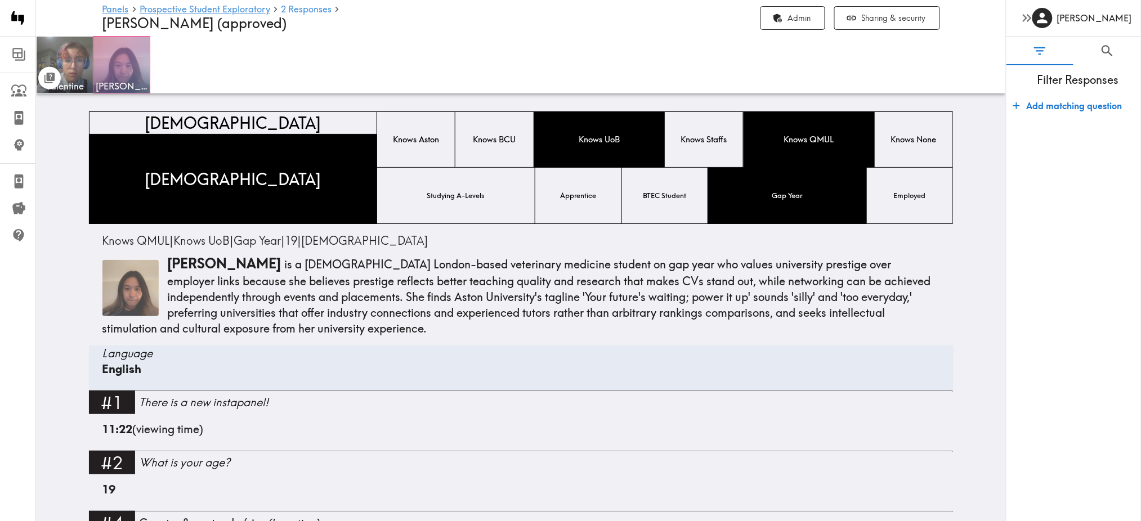
scroll to position [247, 0]
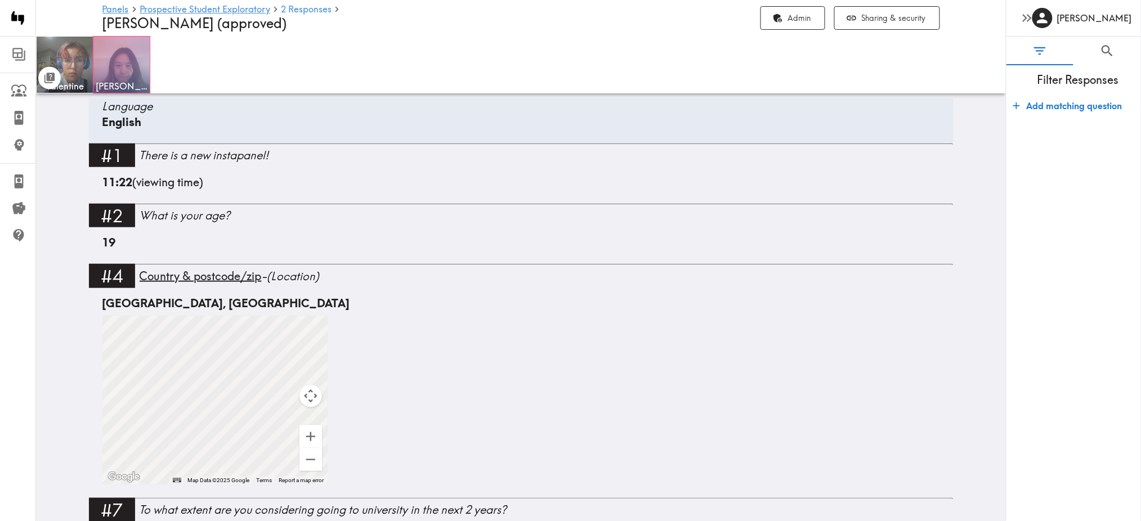
click at [135, 52] on div at bounding box center [121, 65] width 56 height 56
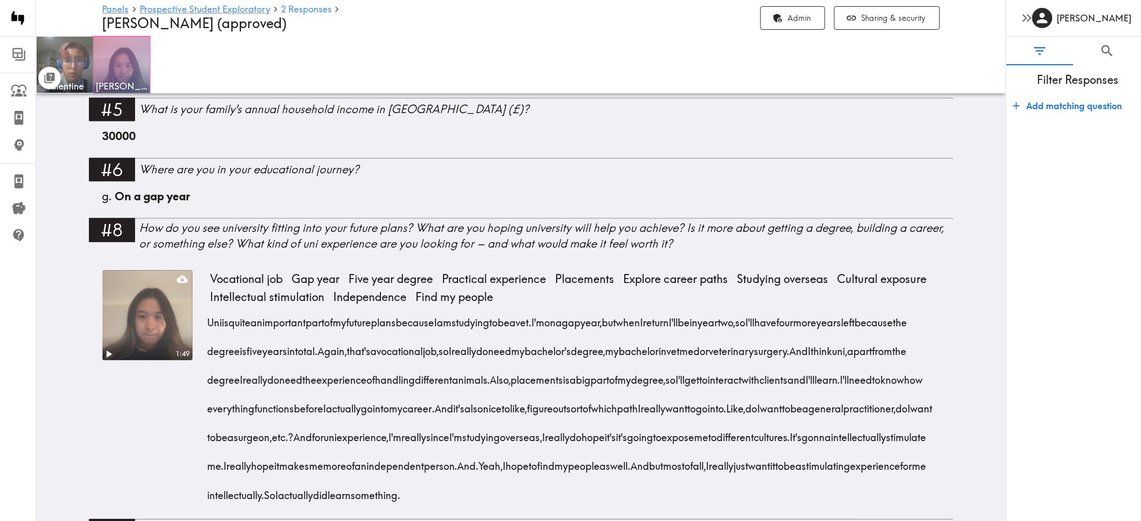
scroll to position [773, 0]
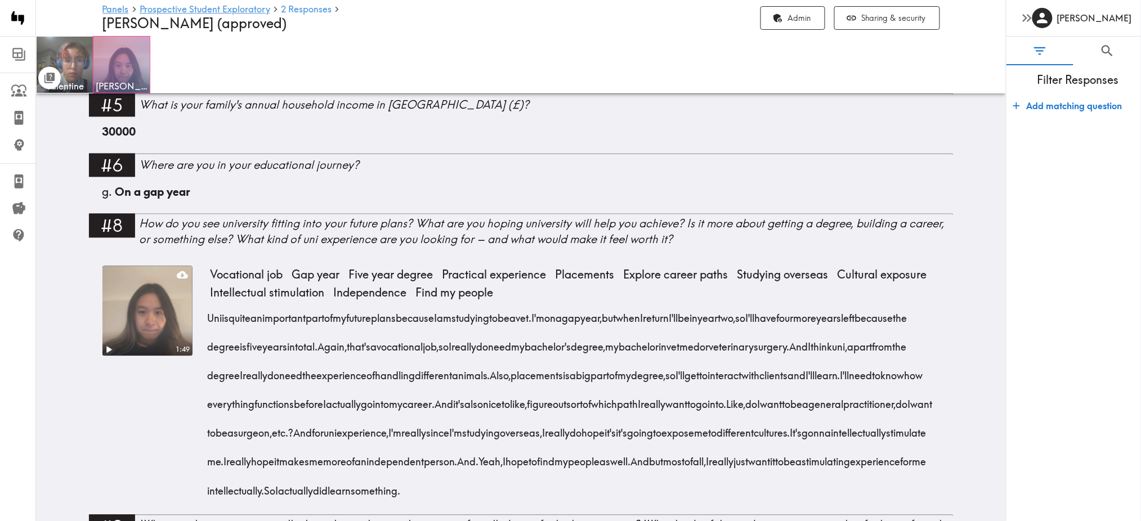
click at [119, 65] on div at bounding box center [121, 65] width 56 height 56
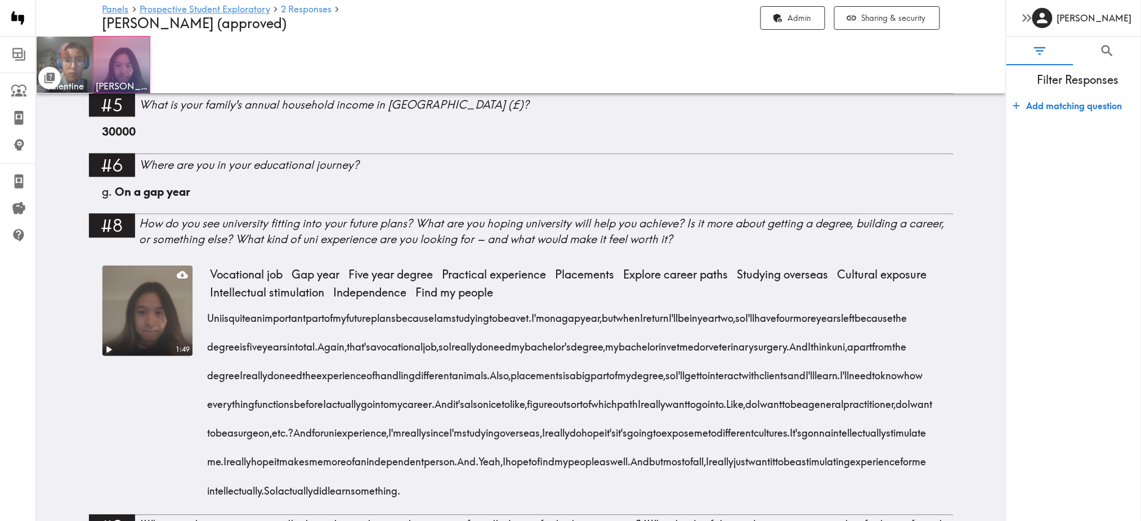
click at [134, 297] on video at bounding box center [147, 311] width 95 height 95
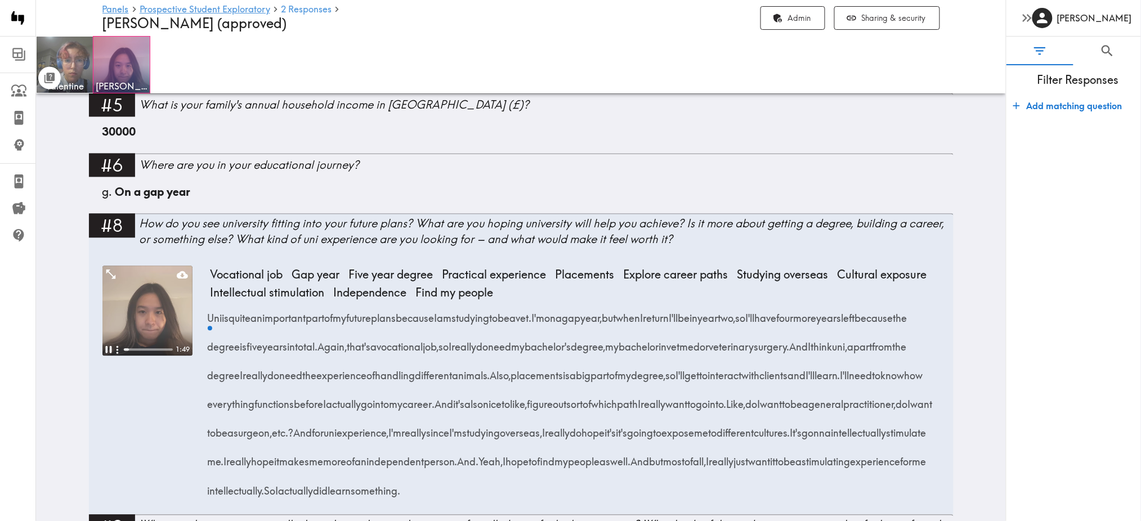
scroll to position [795, 0]
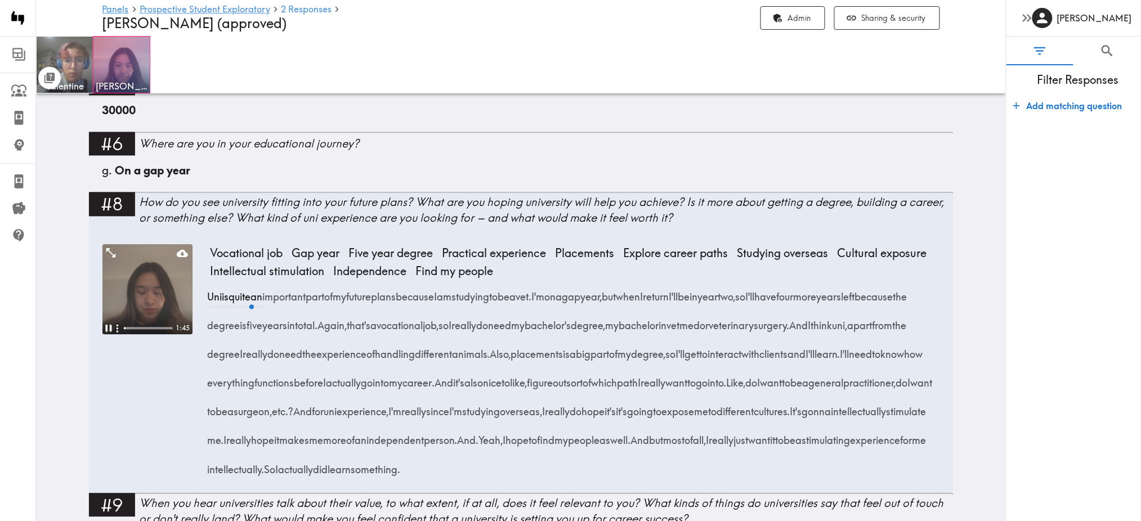
click at [141, 288] on video at bounding box center [147, 289] width 90 height 90
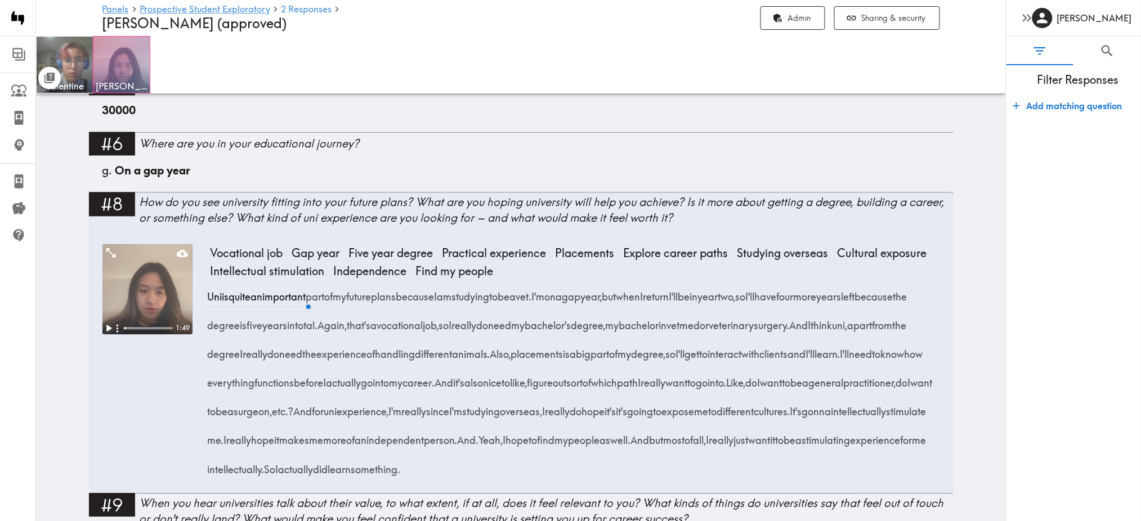
click at [102, 69] on div at bounding box center [121, 65] width 56 height 56
click at [56, 77] on icon "Toggle between responses and questions" at bounding box center [49, 78] width 13 height 13
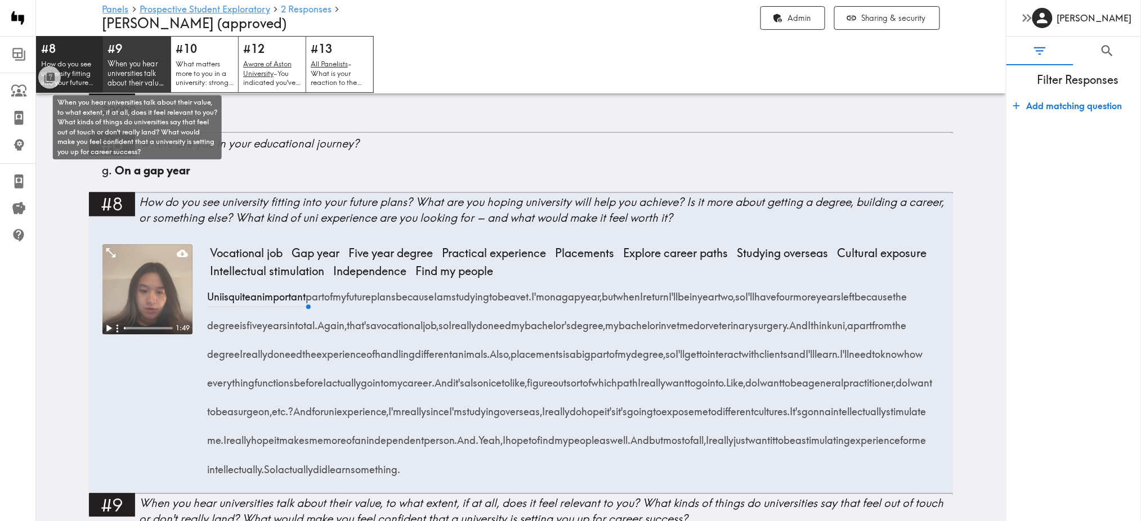
click at [132, 66] on p "When you hear universities talk about their value, to what extent, if at all, d…" at bounding box center [136, 73] width 59 height 29
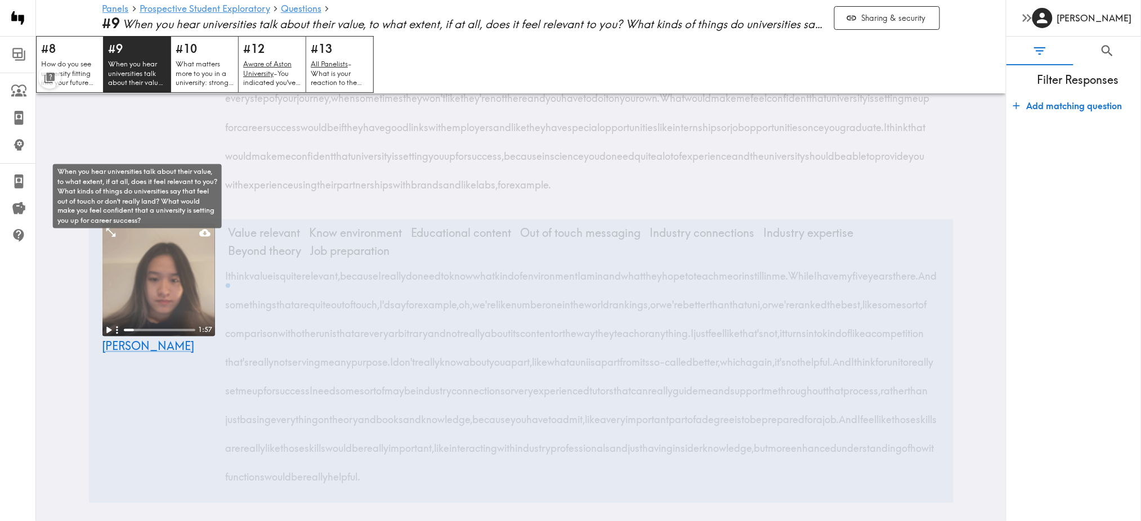
scroll to position [533, 0]
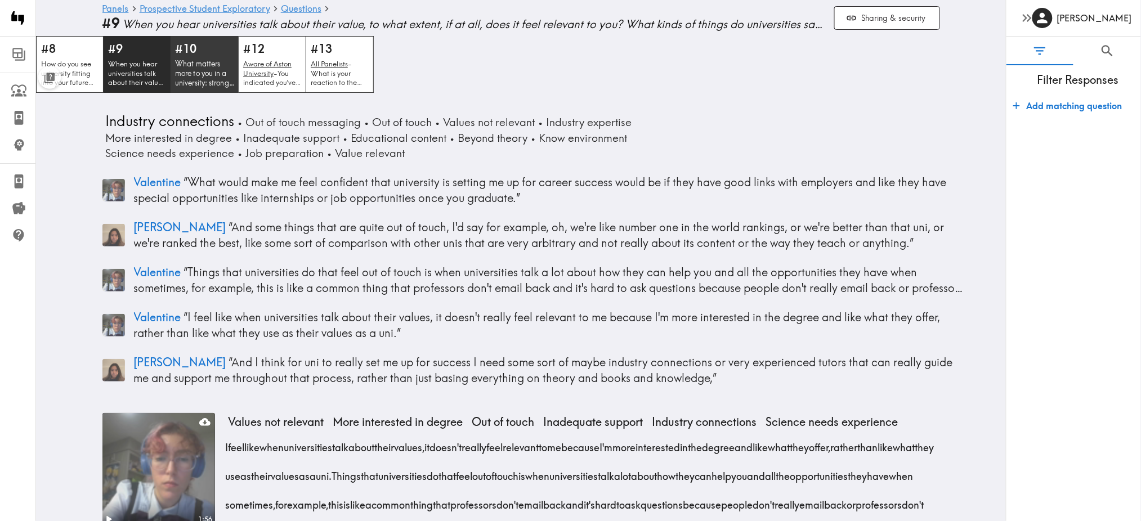
click at [205, 68] on p "What matters more to you in a university: strong employer links or being presti…" at bounding box center [204, 73] width 59 height 29
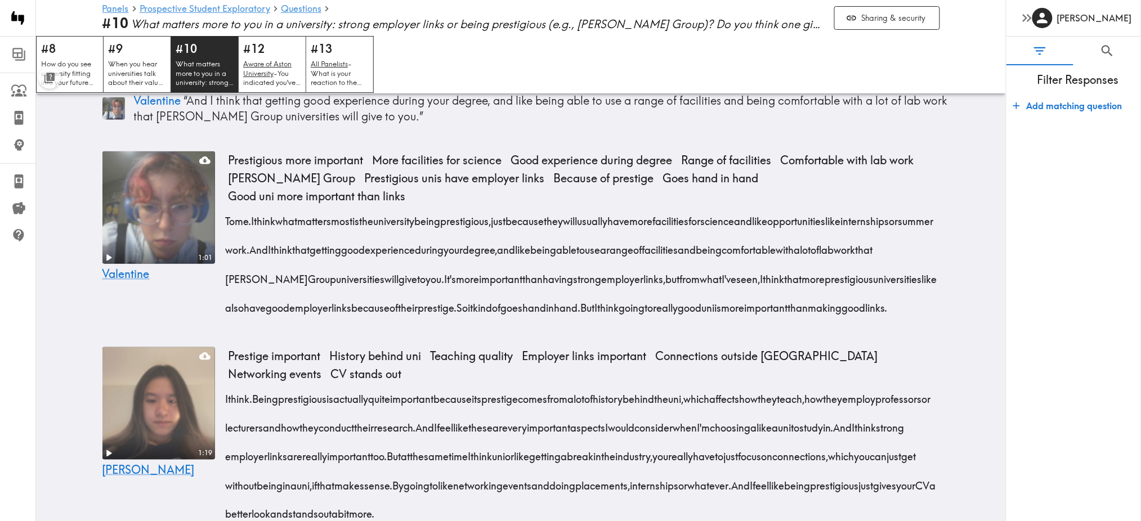
scroll to position [284, 0]
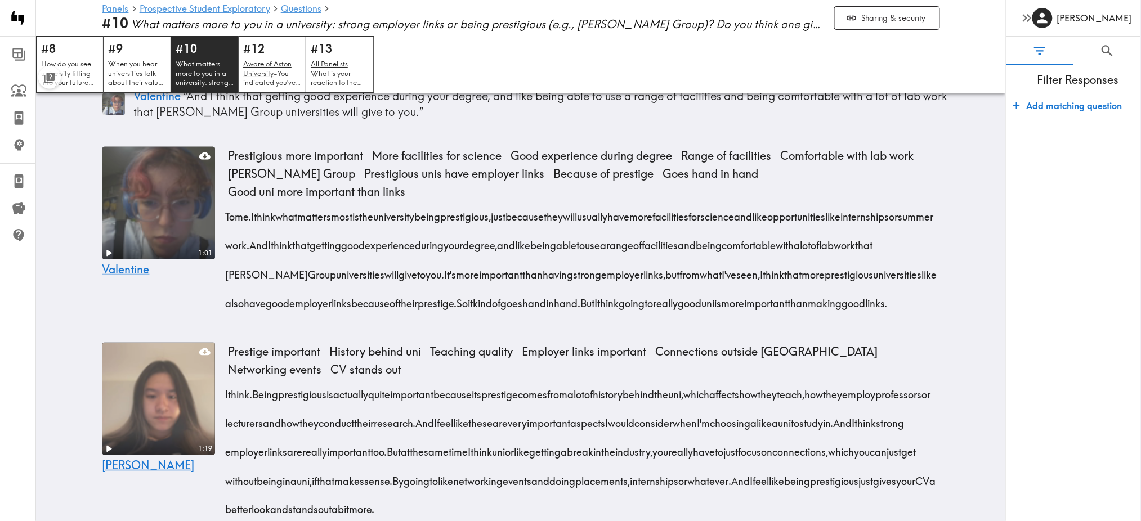
click at [150, 212] on video at bounding box center [159, 203] width 118 height 118
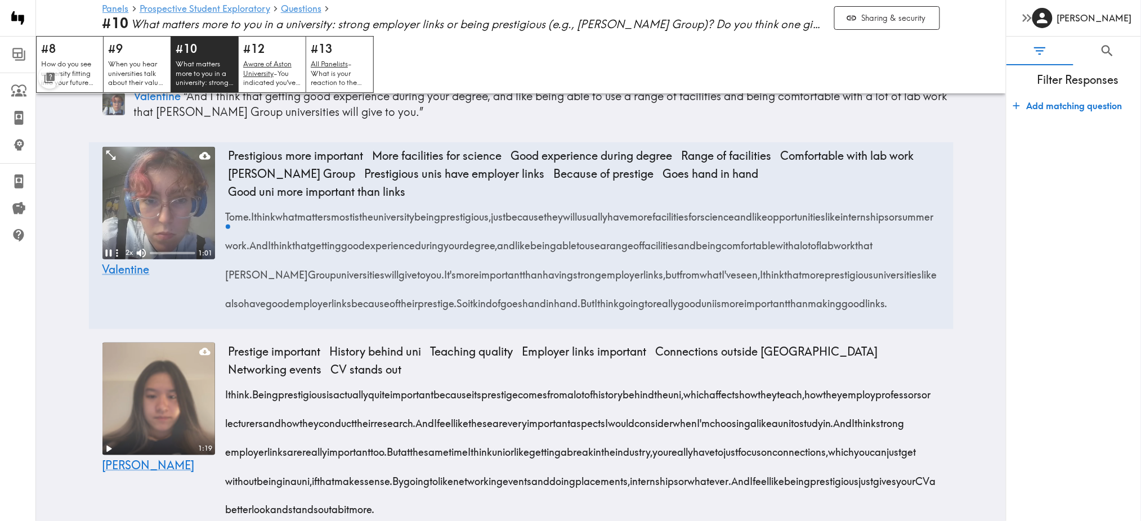
click at [111, 253] on icon "button" at bounding box center [117, 254] width 12 height 12
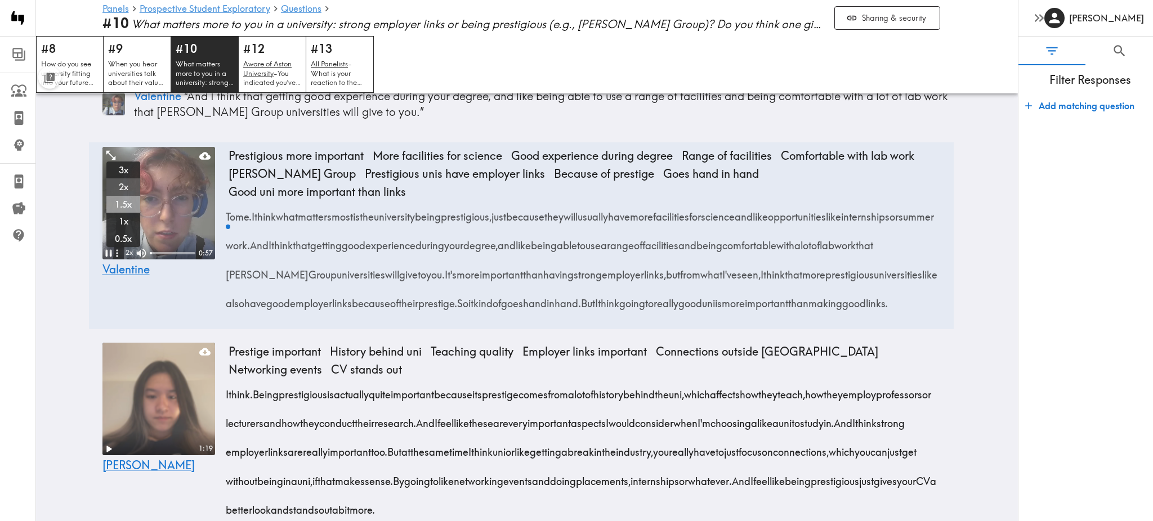
click at [125, 207] on span "1.5x" at bounding box center [123, 204] width 25 height 12
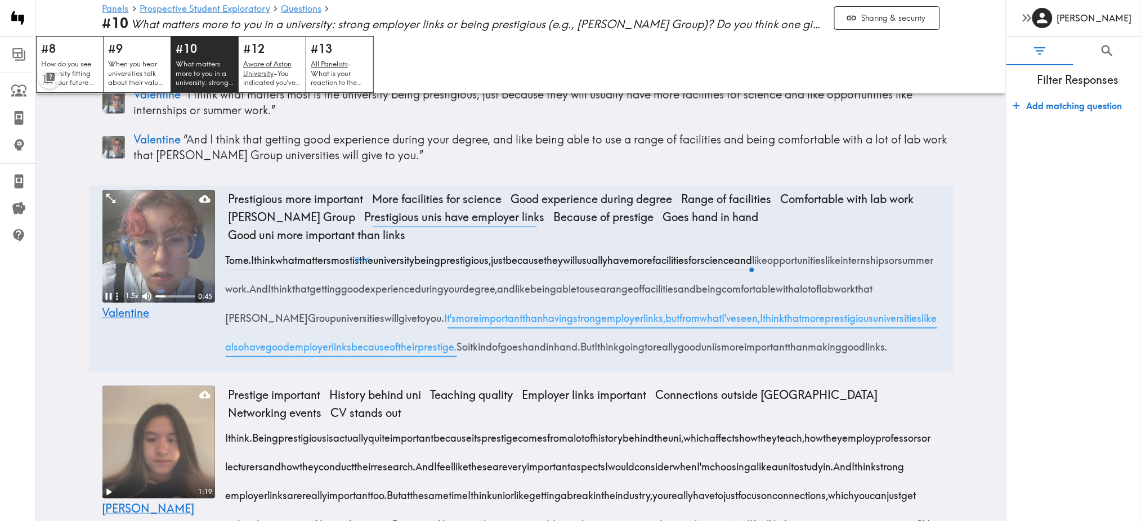
scroll to position [239, 0]
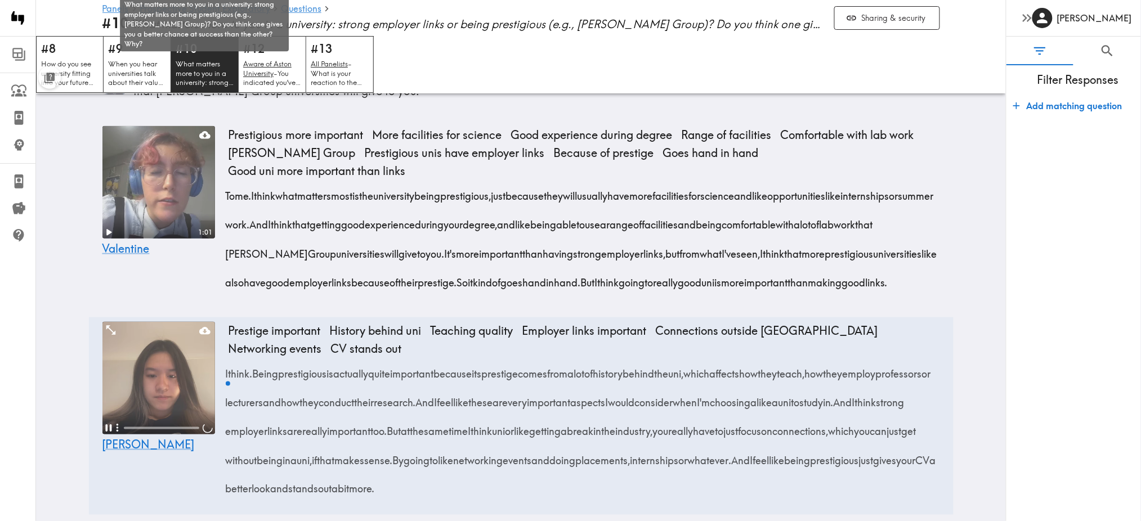
scroll to position [308, 0]
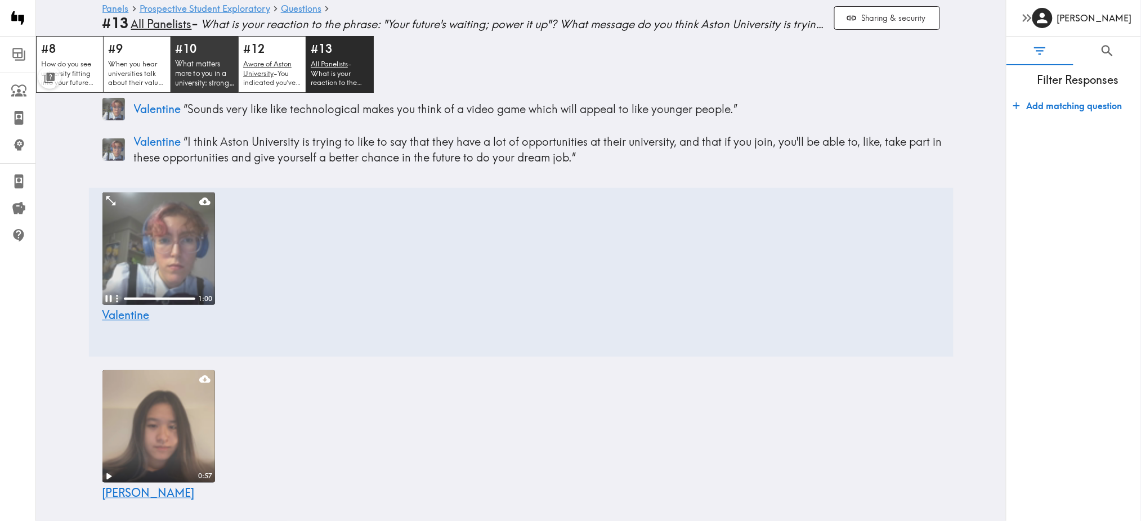
scroll to position [8, 0]
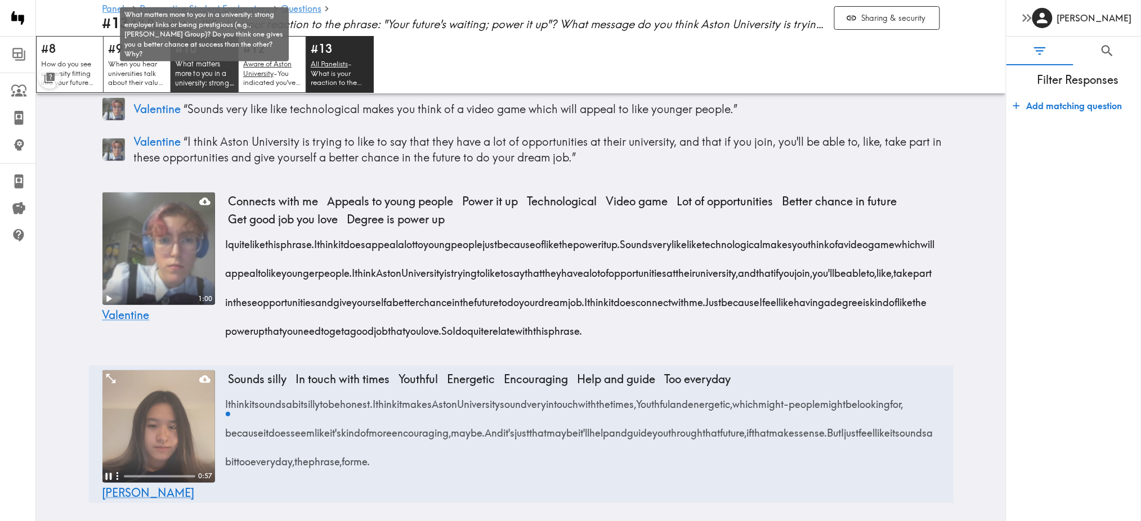
scroll to position [155, 0]
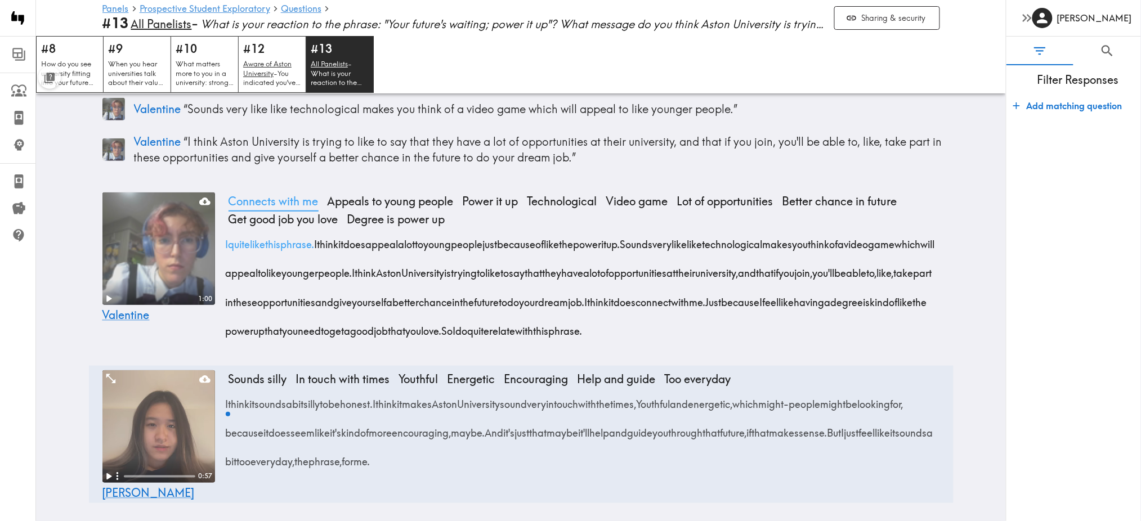
click at [285, 192] on span "Connects with me" at bounding box center [273, 201] width 99 height 18
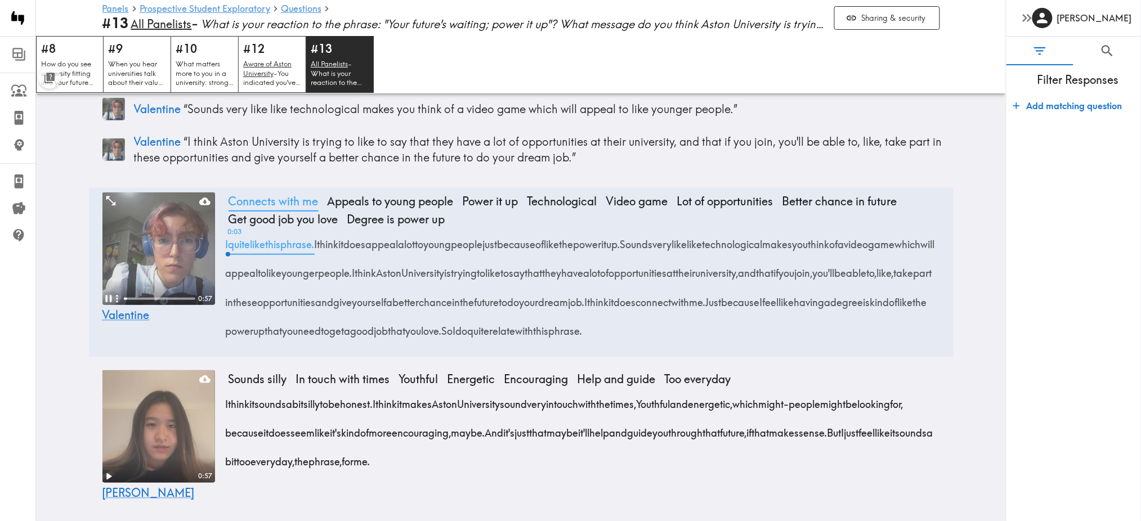
scroll to position [102, 0]
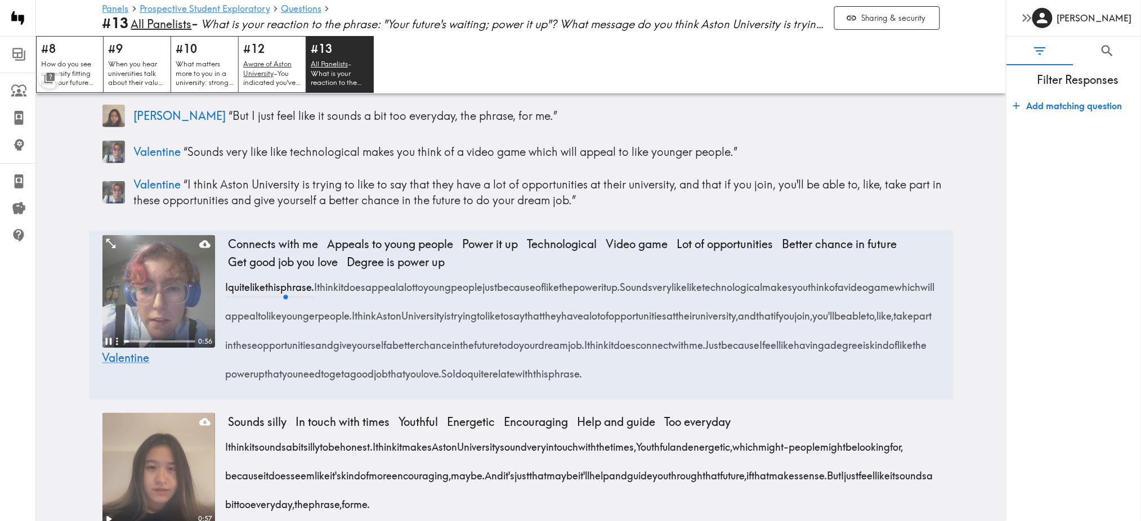
click at [168, 271] on video at bounding box center [158, 291] width 113 height 113
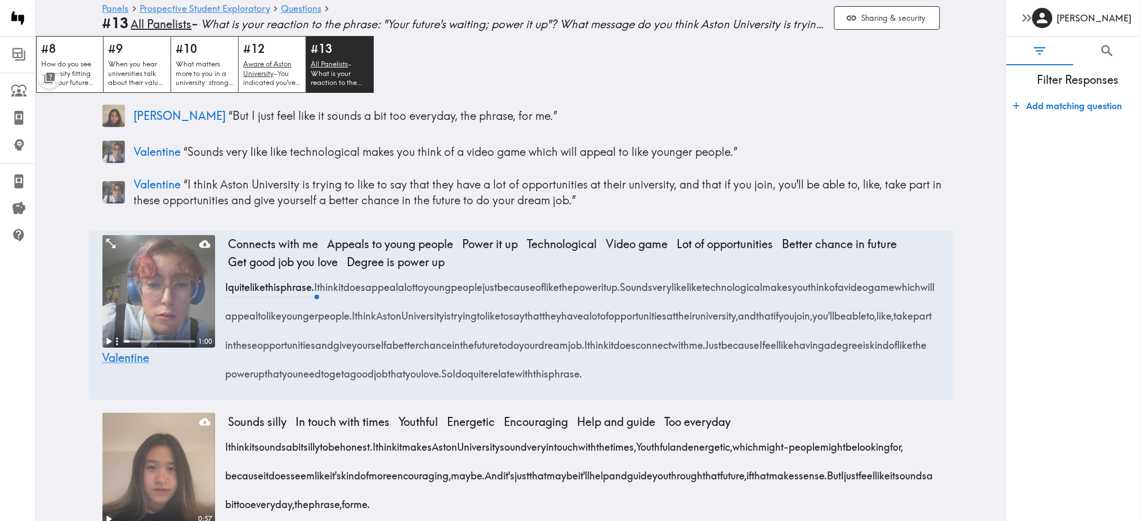
scroll to position [0, 0]
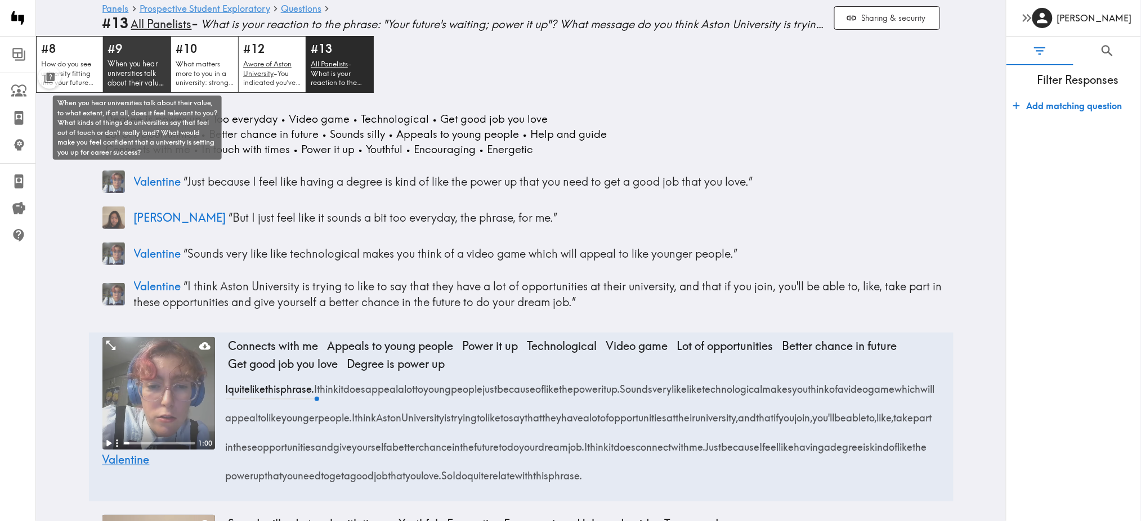
click at [120, 69] on p "When you hear universities talk about their value, to what extent, if at all, d…" at bounding box center [136, 73] width 59 height 29
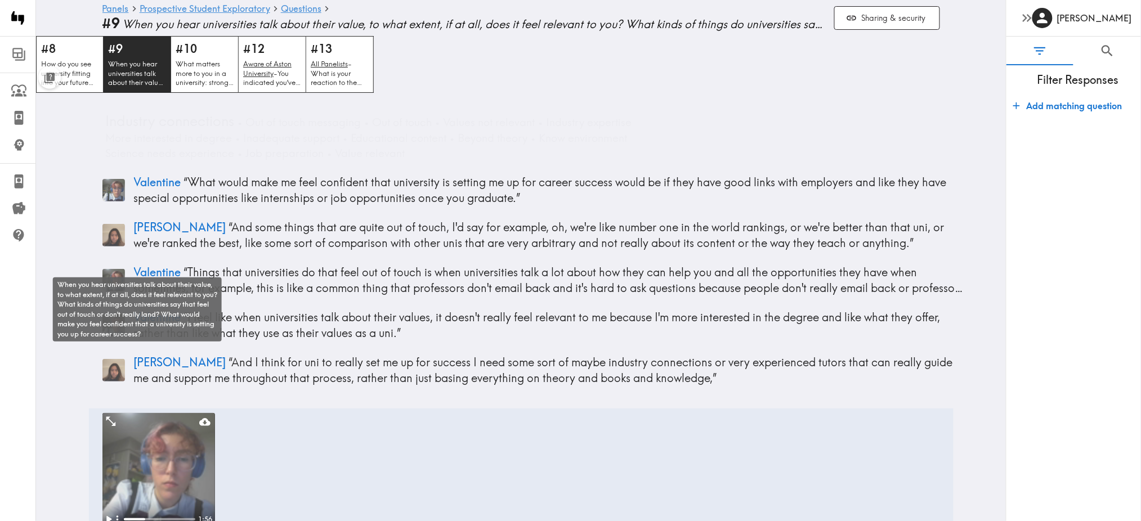
scroll to position [182, 0]
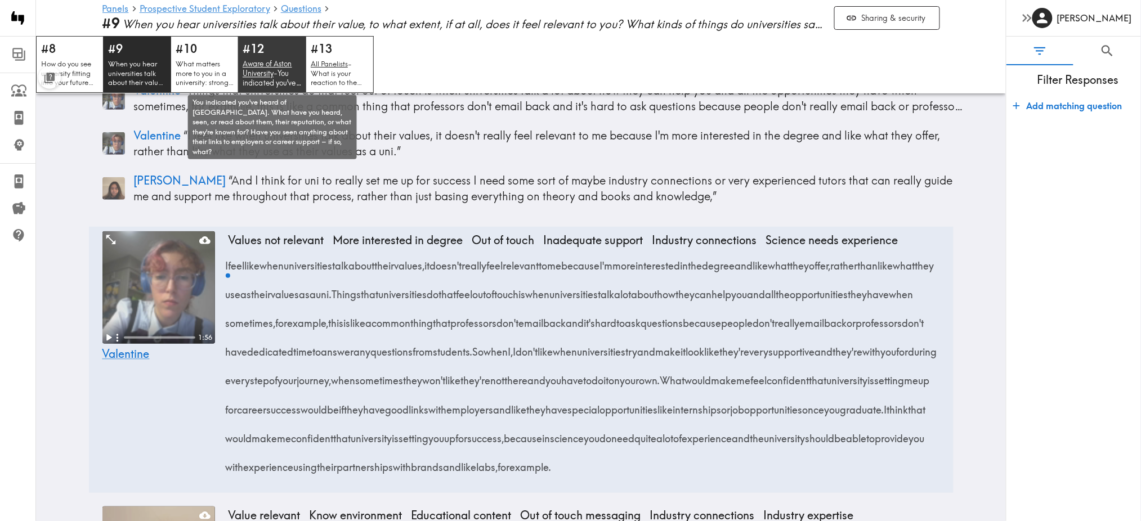
click at [264, 76] on u "Aware of Aston University" at bounding box center [268, 68] width 50 height 19
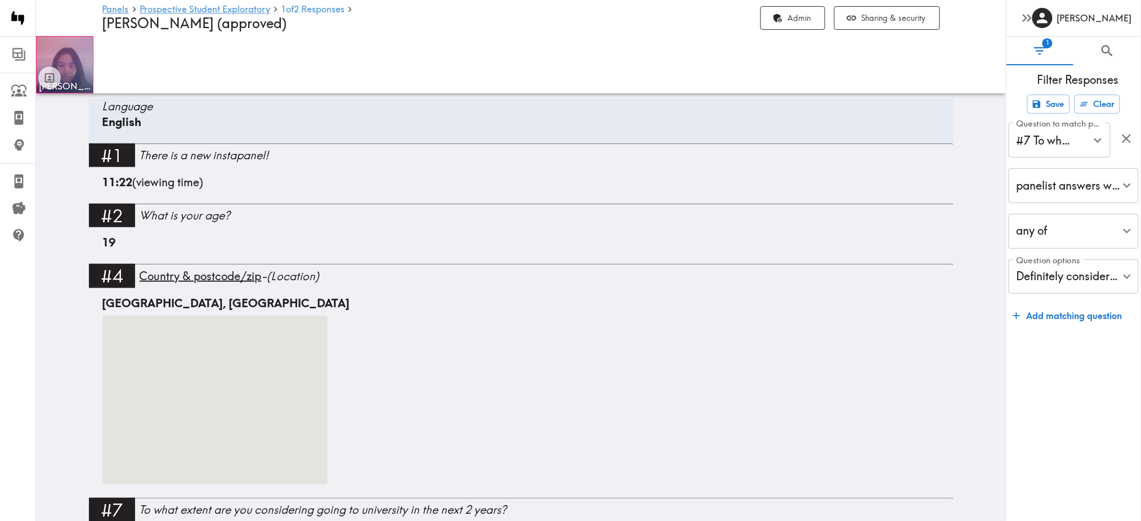
scroll to position [247, 0]
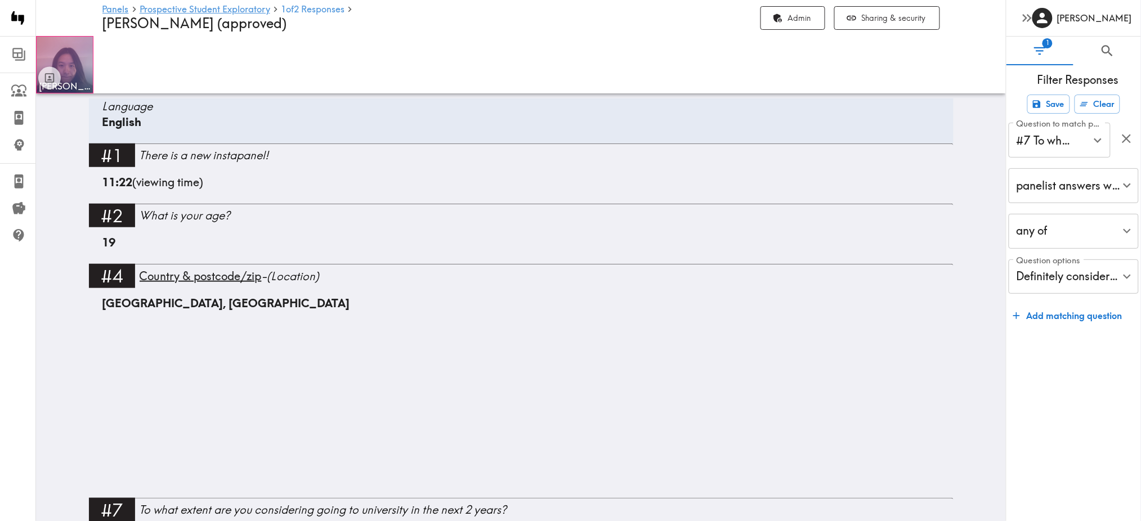
scroll to position [247, 0]
